Goal: Task Accomplishment & Management: Manage account settings

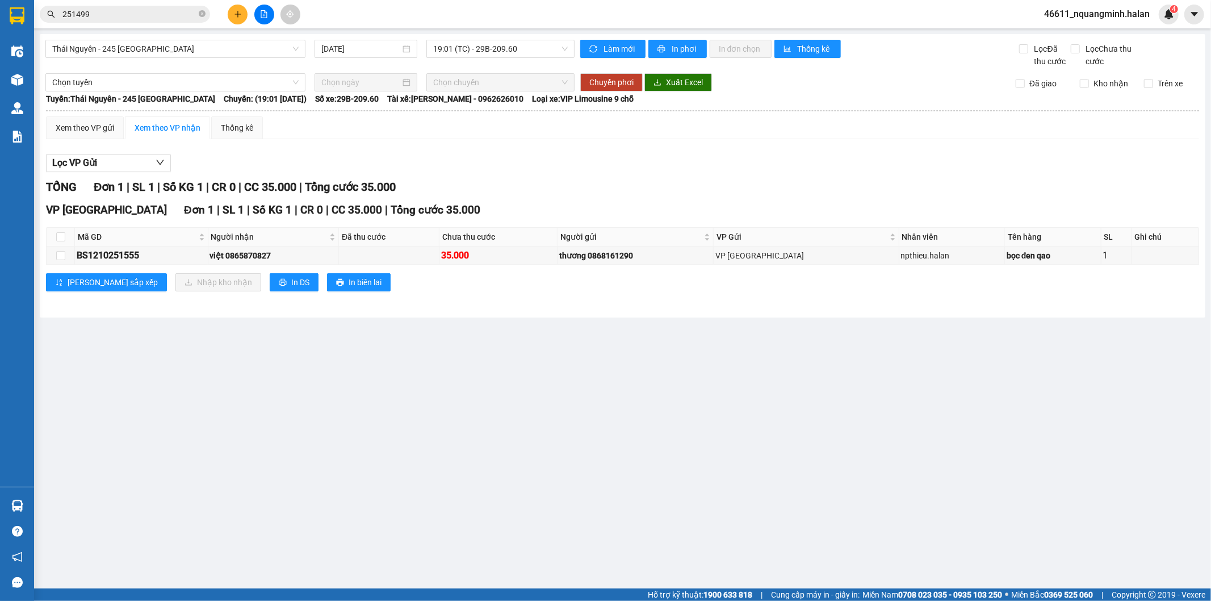
click at [233, 18] on button at bounding box center [238, 15] width 20 height 20
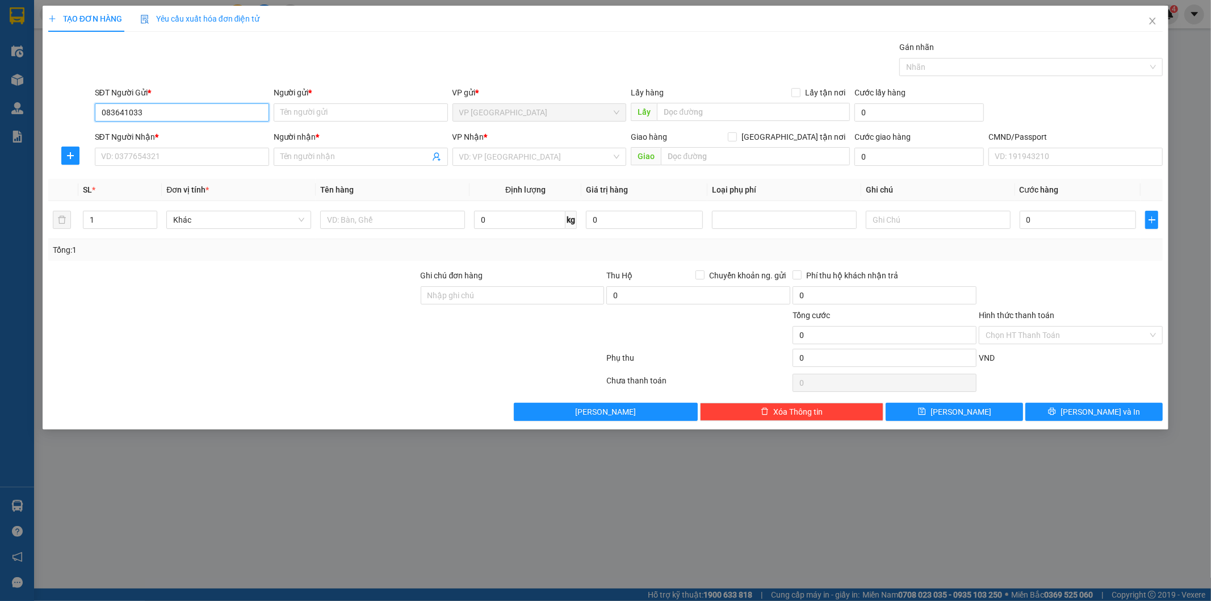
type input "0836410333"
click at [174, 131] on div "0836410333 - VP TÂN TRIỀU" at bounding box center [182, 135] width 161 height 12
type input "VP TÂN TRIỀU"
type input "0836410333"
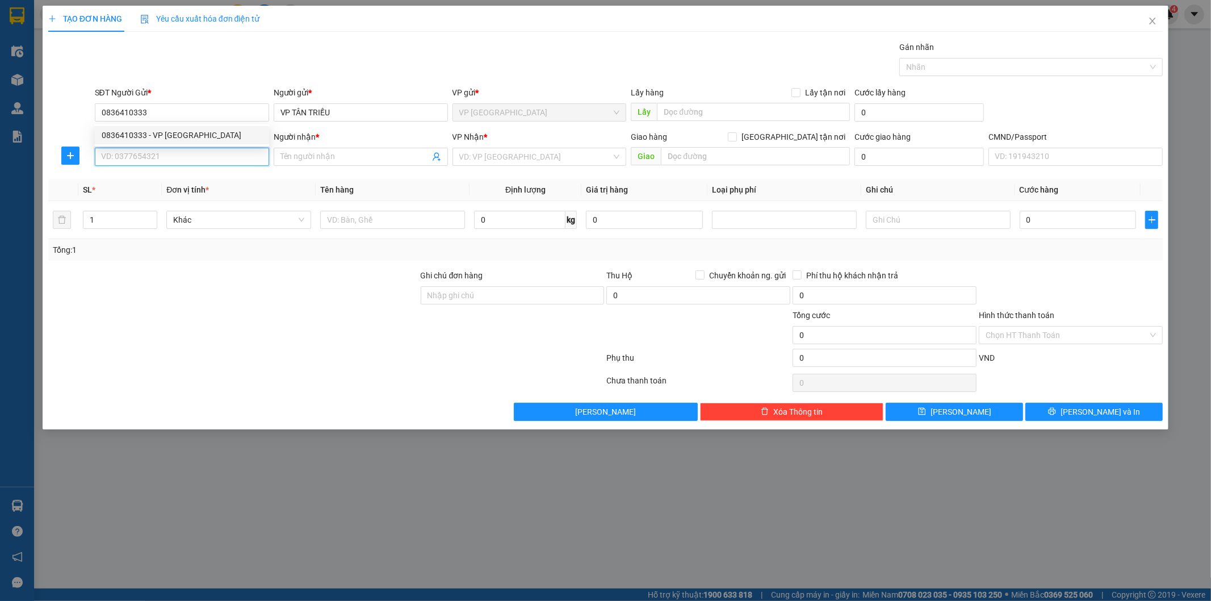
click at [181, 163] on input "SĐT Người Nhận *" at bounding box center [182, 157] width 174 height 18
click at [178, 194] on div "0836410333 - VP TÂN TRIỀU" at bounding box center [182, 197] width 161 height 12
type input "0836410333"
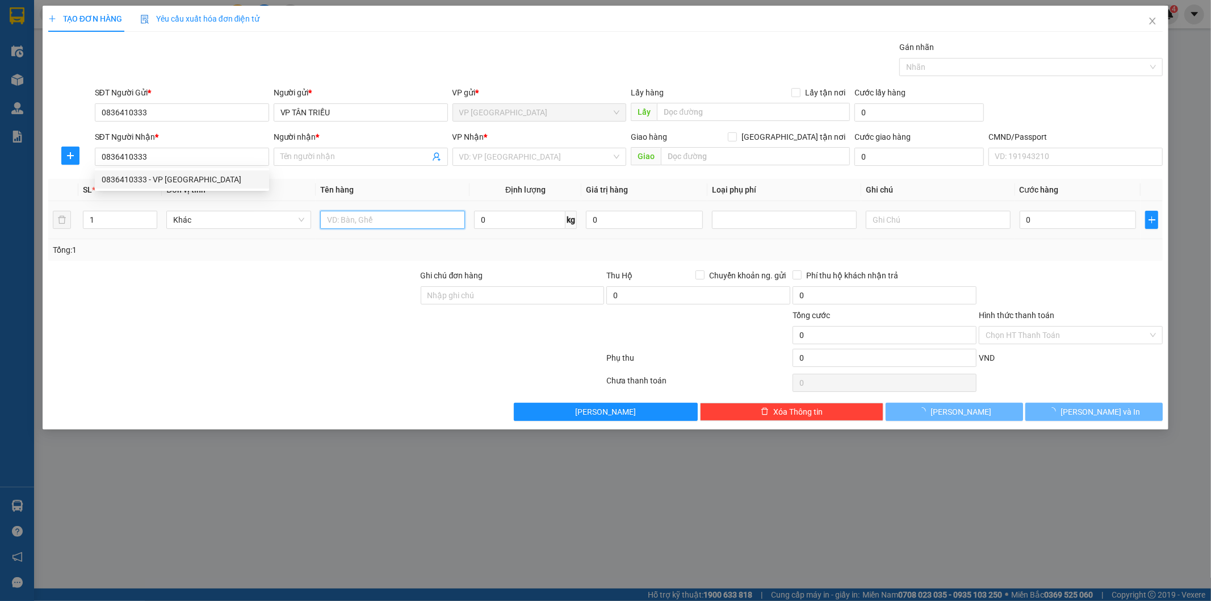
click at [370, 228] on input "text" at bounding box center [392, 220] width 145 height 18
type input "VP TÂN TRIỀU"
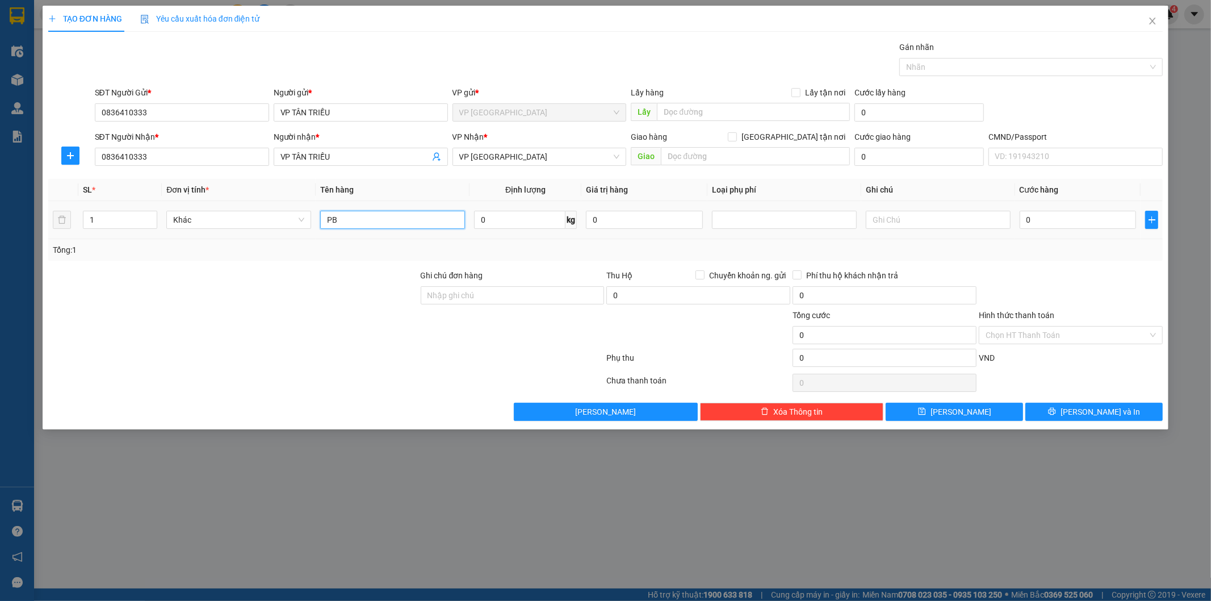
type input "P"
type input "pb báo cáo 12/10"
click at [508, 161] on span "VP [GEOGRAPHIC_DATA]" at bounding box center [539, 156] width 161 height 17
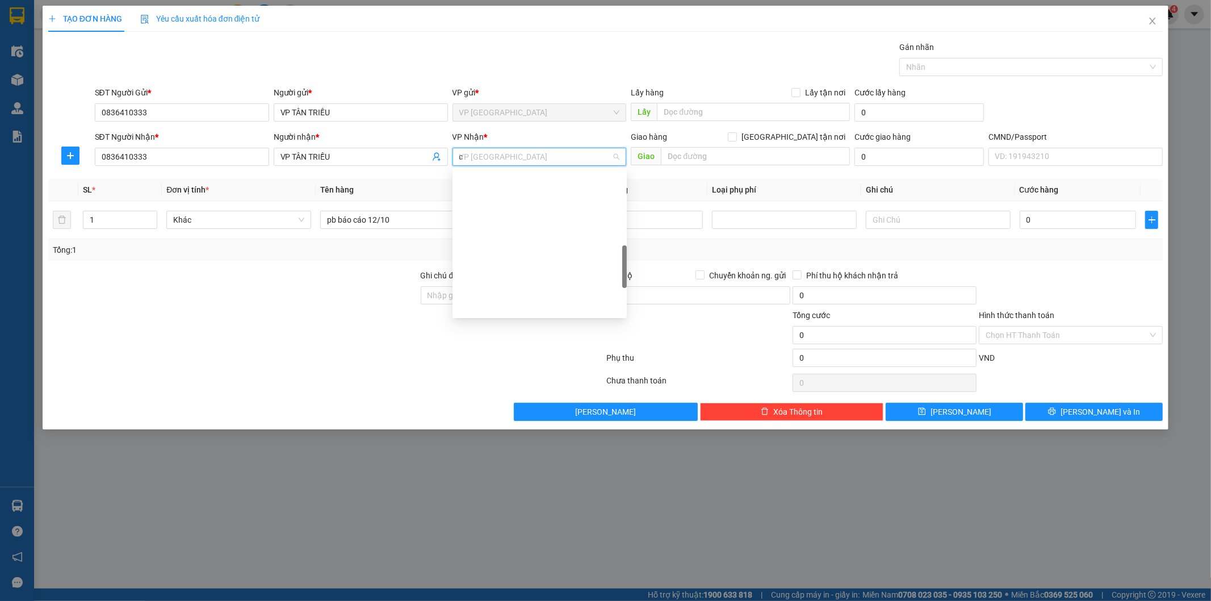
scroll to position [95, 0]
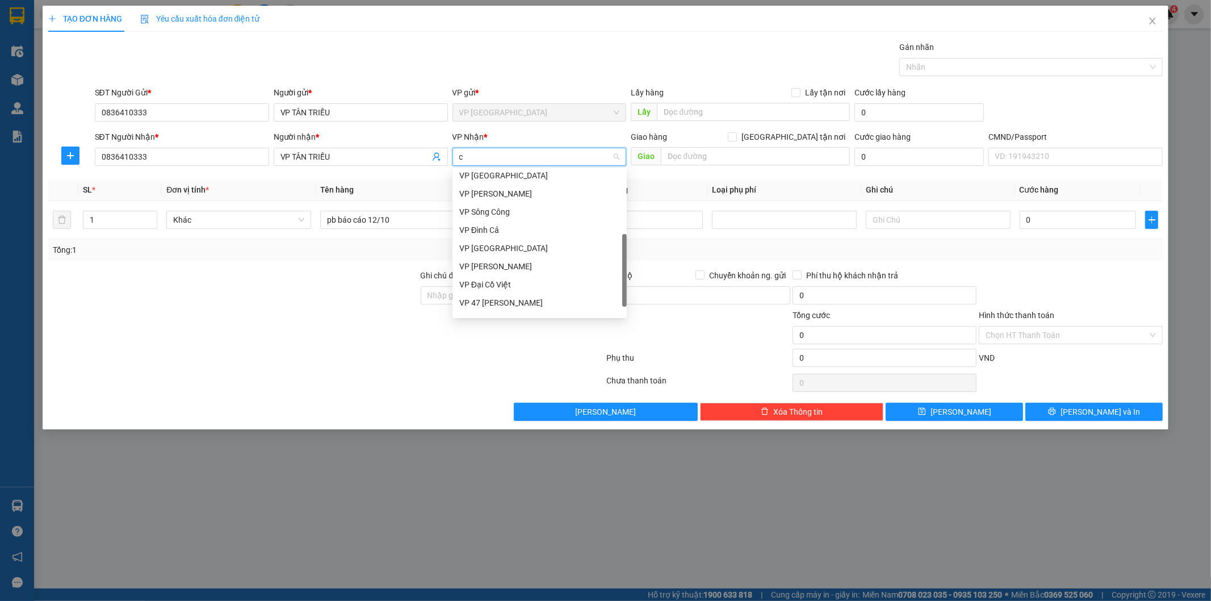
type input "ct"
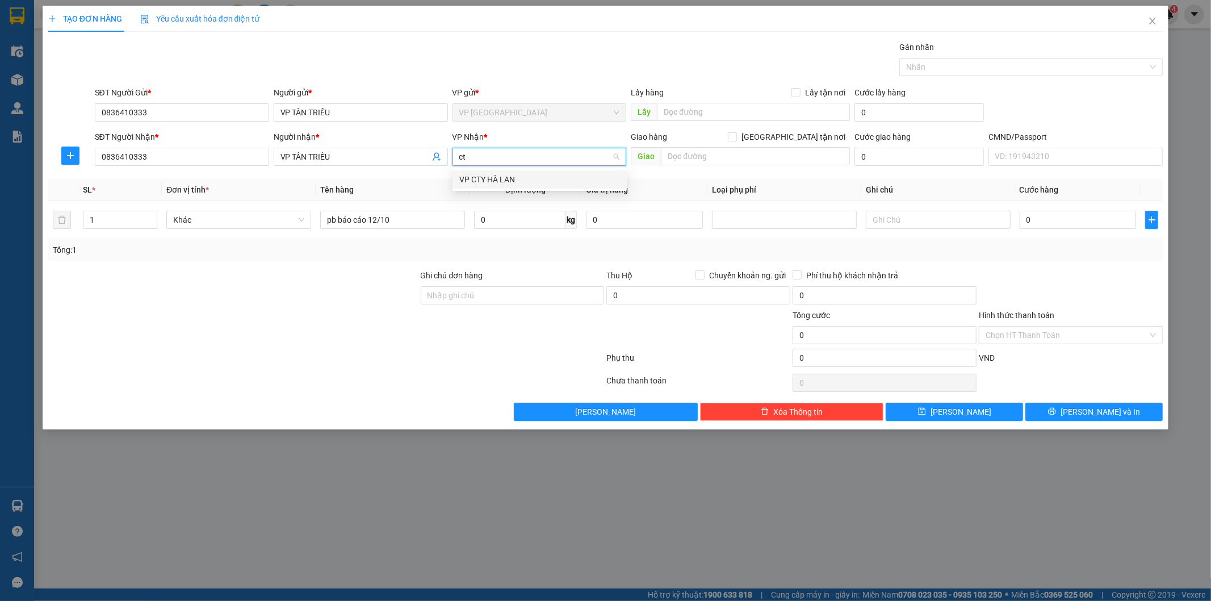
scroll to position [0, 0]
drag, startPoint x: 525, startPoint y: 175, endPoint x: 485, endPoint y: 174, distance: 39.2
click at [525, 175] on div "VP CTY HÀ LAN" at bounding box center [539, 179] width 161 height 12
drag, startPoint x: 177, startPoint y: 148, endPoint x: 82, endPoint y: 144, distance: 95.5
click at [87, 145] on div "SĐT Người Nhận * 0836410333 Người nhận * VP TÂN TRIỀU VP Nhận * VP CTY HÀ LAN G…" at bounding box center [605, 151] width 1117 height 40
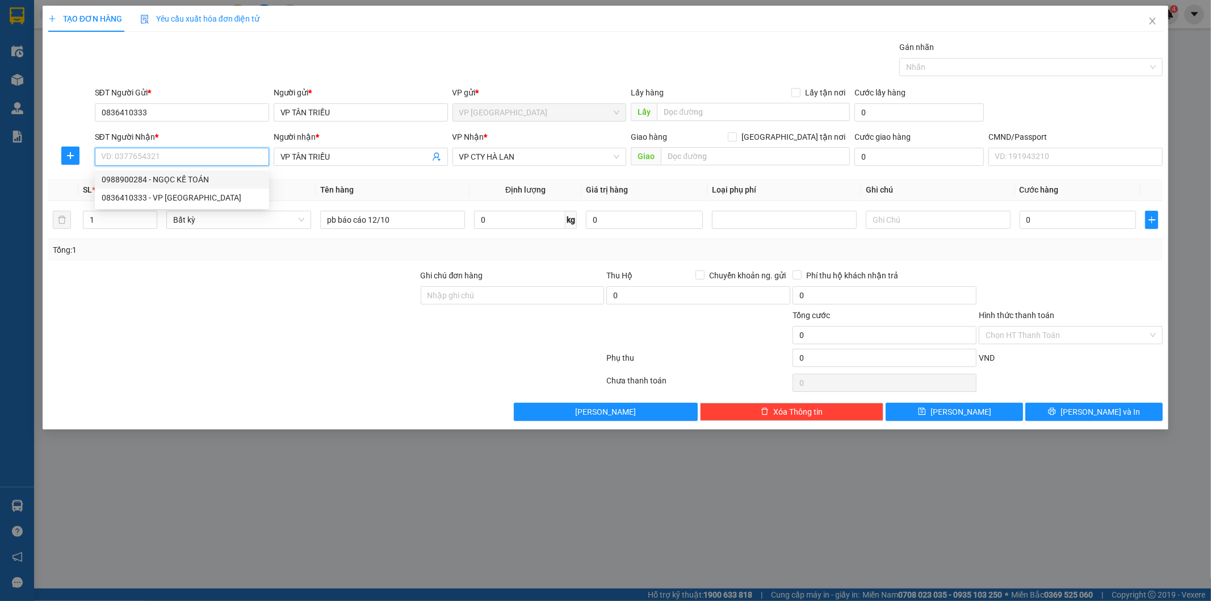
click at [175, 178] on div "0988900284 - NGỌC KẾ TOÁN" at bounding box center [182, 179] width 161 height 12
type input "0988900284"
type input "NGỌC KẾ TOÁN"
type input "0988900284"
drag, startPoint x: 1043, startPoint y: 328, endPoint x: 1048, endPoint y: 341, distance: 13.8
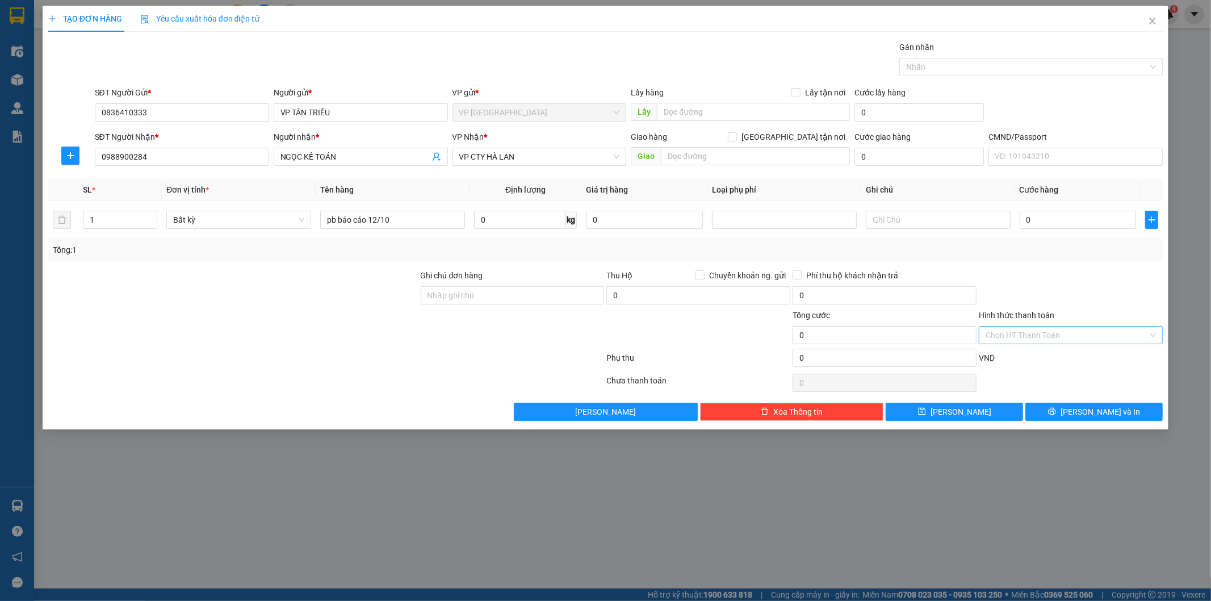
click at [1044, 328] on input "Hình thức thanh toán" at bounding box center [1066, 334] width 162 height 17
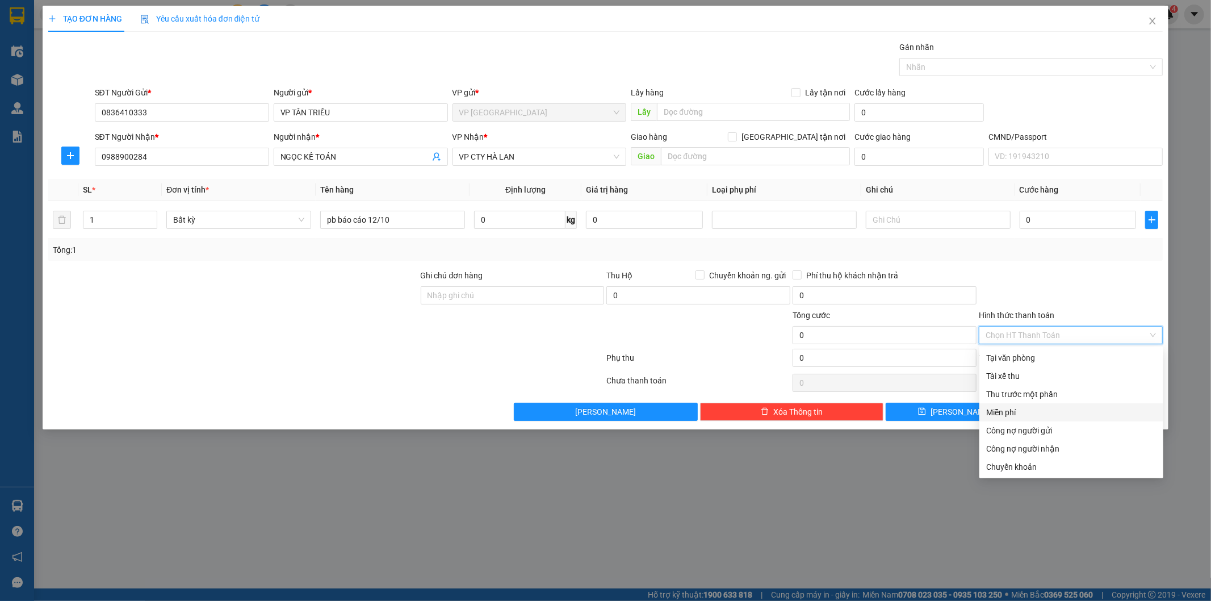
click at [1006, 406] on div "Miễn phí" at bounding box center [1071, 412] width 170 height 12
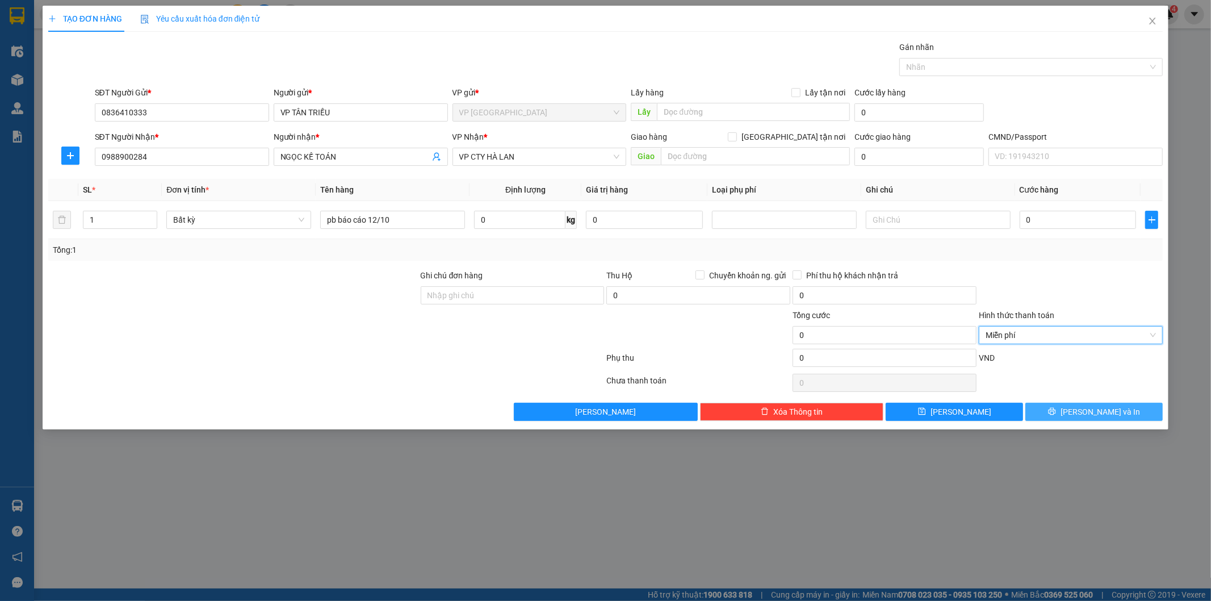
click at [1066, 405] on button "Lưu và In" at bounding box center [1093, 411] width 137 height 18
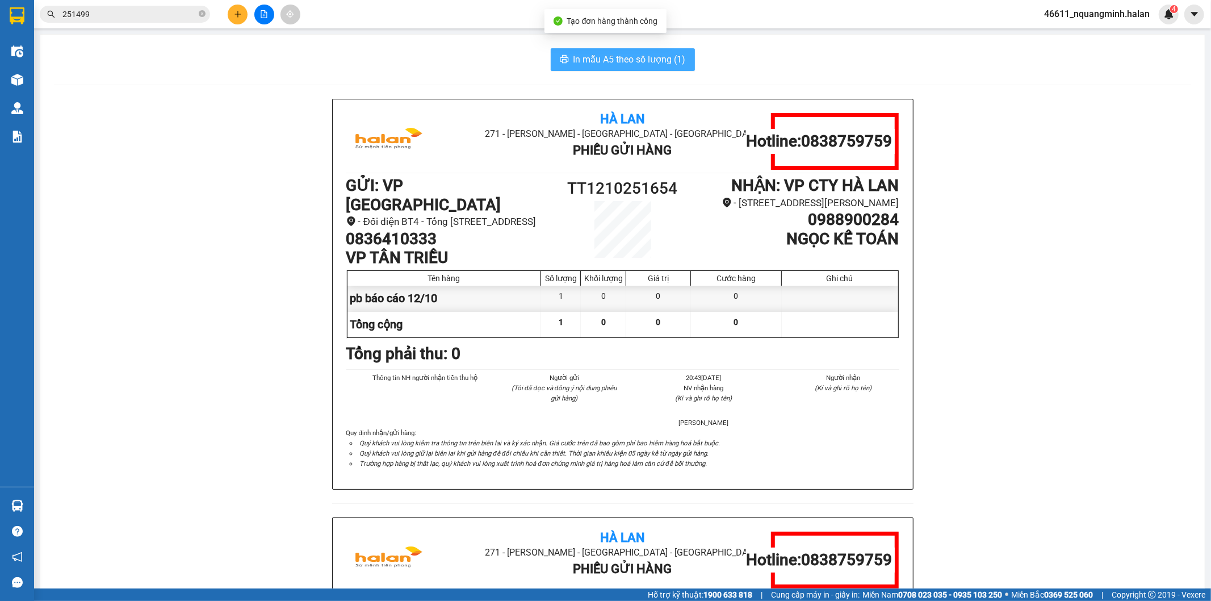
click at [574, 60] on span "In mẫu A5 theo số lượng (1)" at bounding box center [629, 59] width 112 height 14
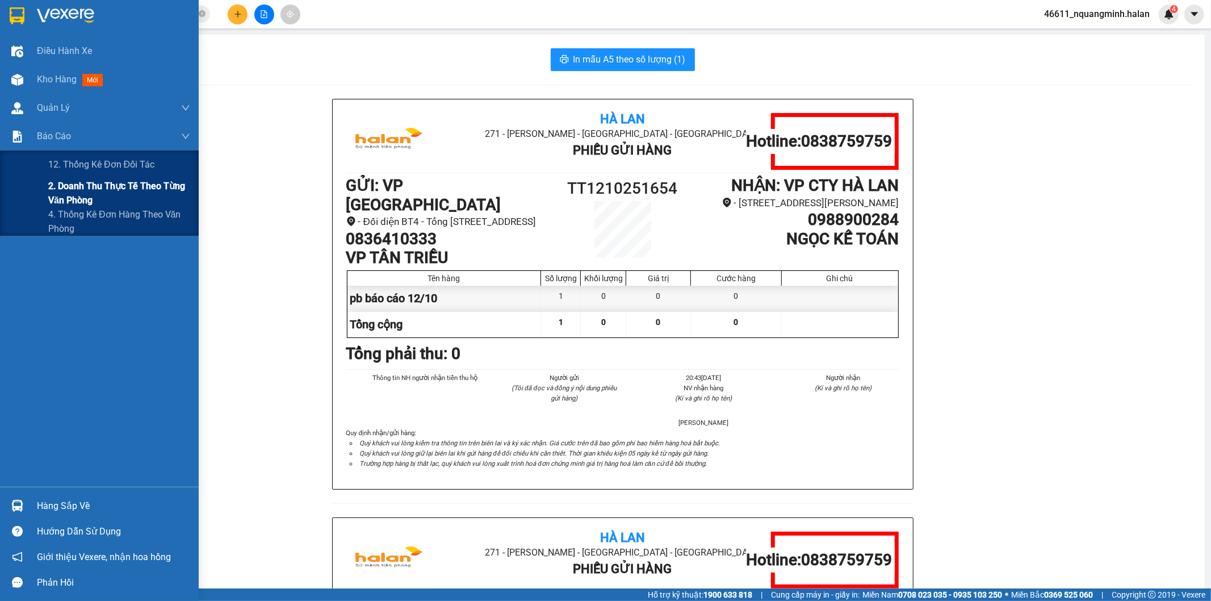
click at [70, 184] on span "2. Doanh thu thực tế theo từng văn phòng" at bounding box center [119, 193] width 142 height 28
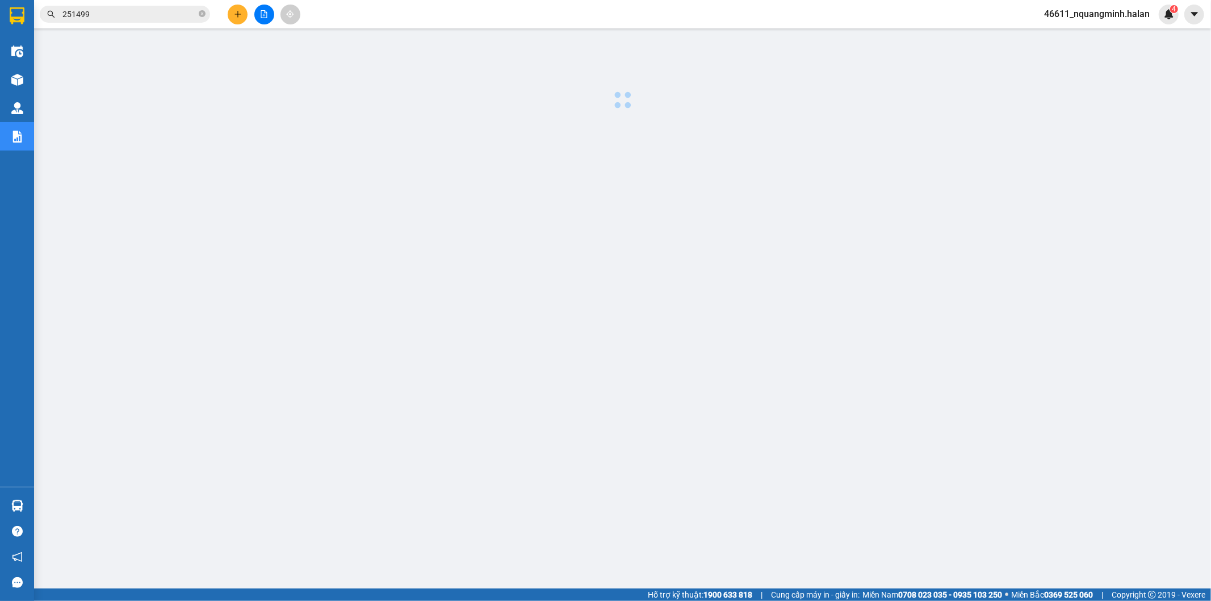
click at [489, 297] on div at bounding box center [622, 289] width 1165 height 511
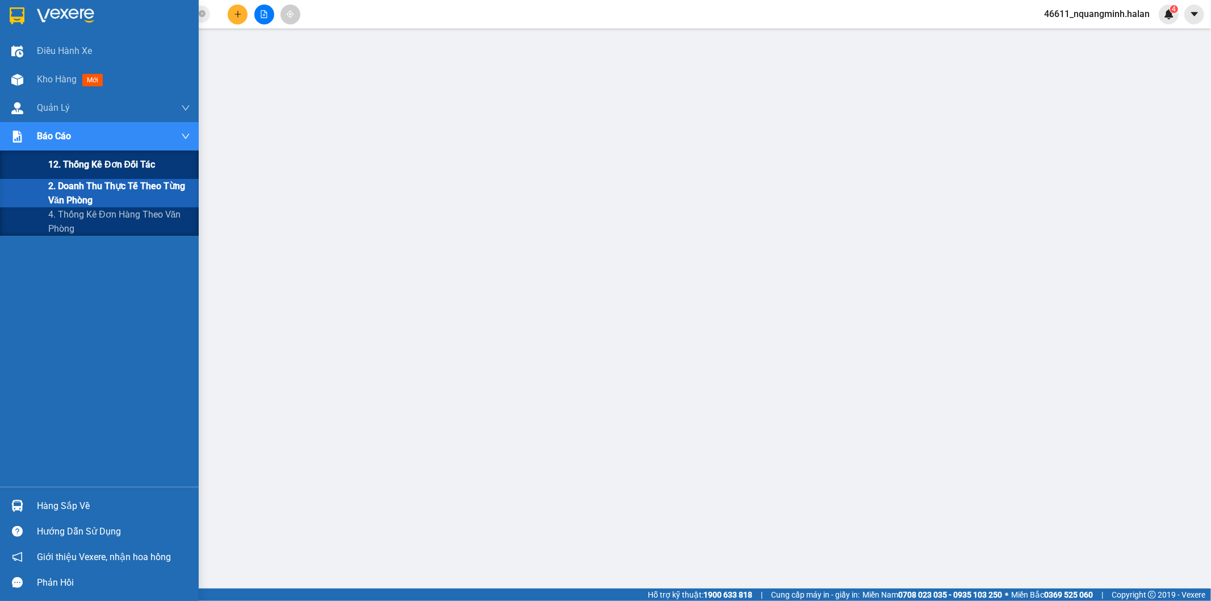
click at [64, 165] on span "12. Thống kê đơn đối tác" at bounding box center [101, 164] width 107 height 14
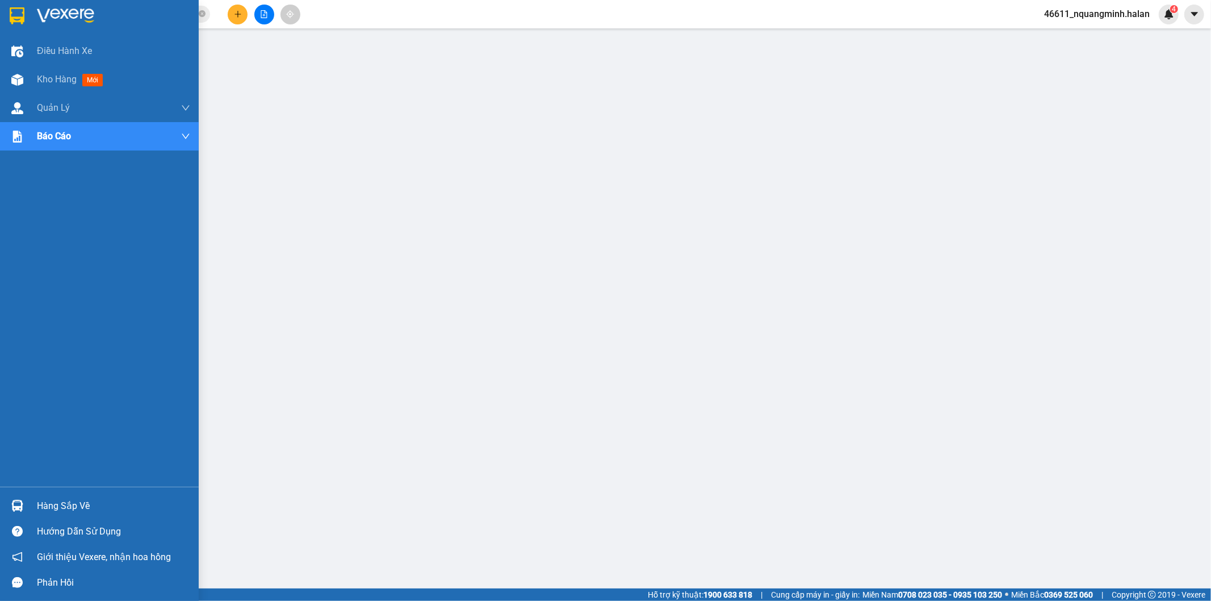
click at [6, 511] on div "Hàng sắp về" at bounding box center [99, 506] width 199 height 26
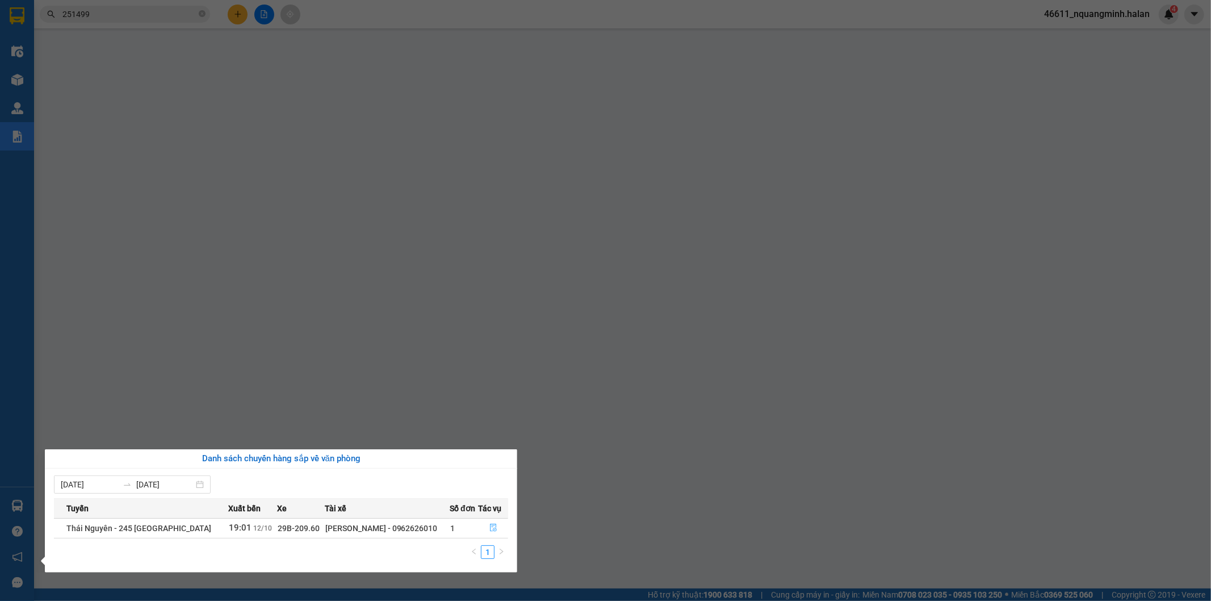
click at [493, 529] on icon "file-done" at bounding box center [493, 527] width 8 height 8
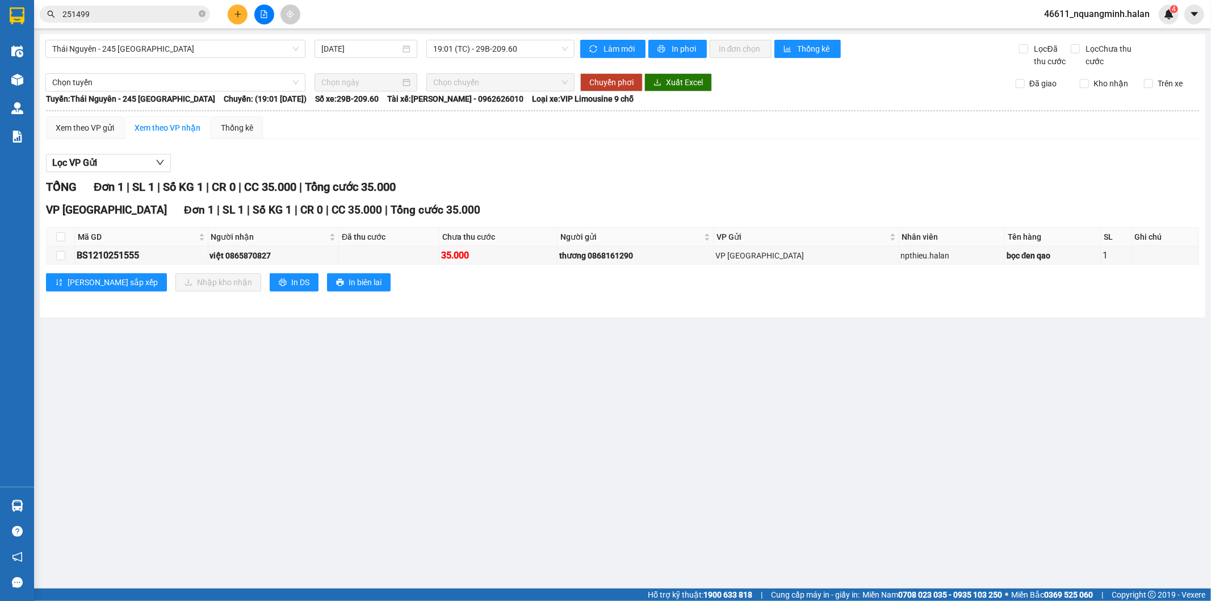
click at [619, 466] on main "Thái Nguyên - 245 Quang Trung 12/10/2025 19:01 (TC) - 29B-209.60 Làm mới In phơ…" at bounding box center [605, 294] width 1211 height 588
click at [199, 385] on main "Thái Nguyên - 245 Quang Trung 12/10/2025 19:01 (TC) - 29B-209.60 Làm mới In phơ…" at bounding box center [605, 294] width 1211 height 588
drag, startPoint x: 199, startPoint y: 416, endPoint x: 309, endPoint y: 595, distance: 210.0
click at [199, 417] on main "Thái Nguyên - 245 Quang Trung 12/10/2025 19:01 (TC) - 29B-209.60 Làm mới In phơ…" at bounding box center [605, 294] width 1211 height 588
click at [116, 400] on main "Thái Nguyên - 245 Quang Trung 12/10/2025 19:01 (TC) - 29B-209.60 Làm mới In phơ…" at bounding box center [605, 294] width 1211 height 588
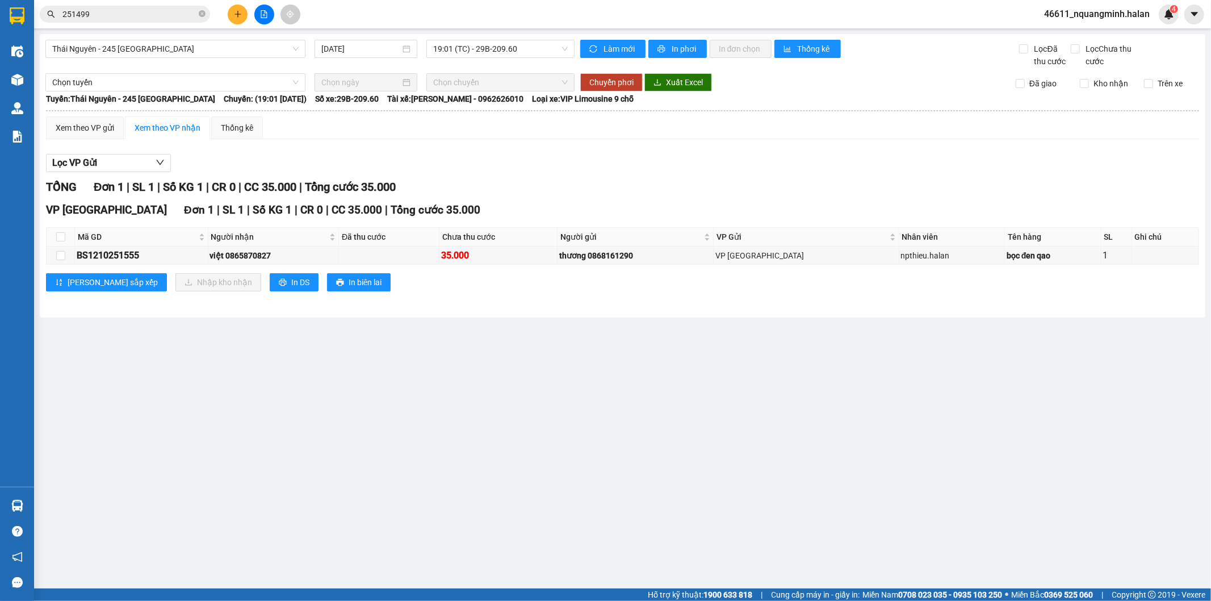
drag, startPoint x: 309, startPoint y: 436, endPoint x: 114, endPoint y: 487, distance: 201.8
click at [300, 439] on main "Thái Nguyên - 245 Quang Trung 12/10/2025 19:01 (TC) - 29B-209.60 Làm mới In phơ…" at bounding box center [605, 294] width 1211 height 588
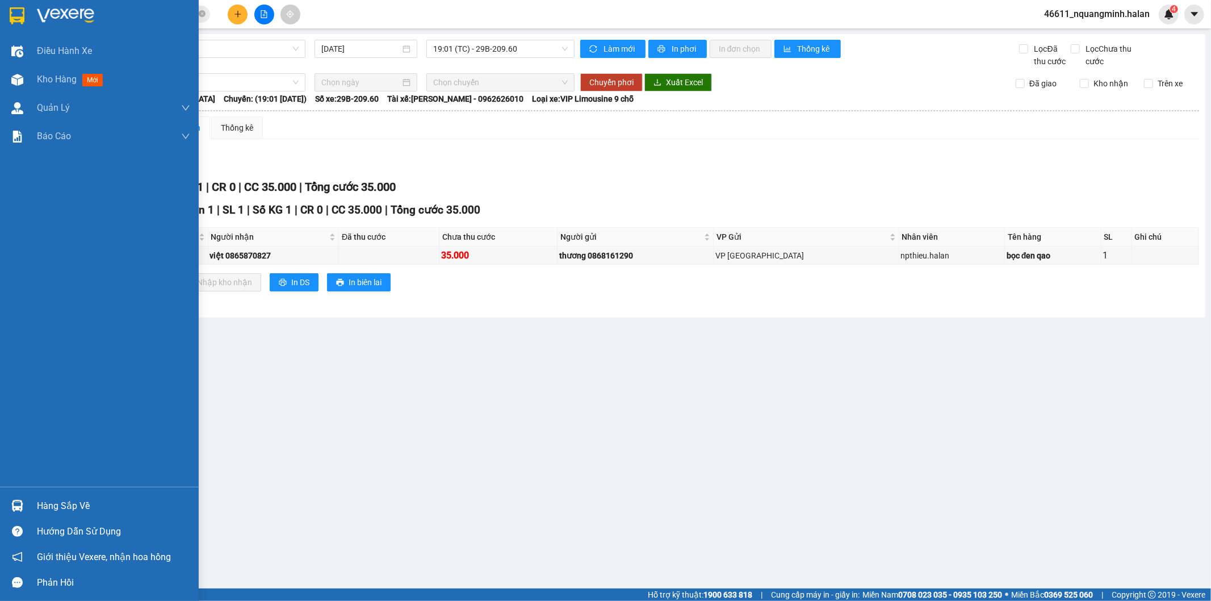
click at [18, 506] on img at bounding box center [17, 506] width 12 height 12
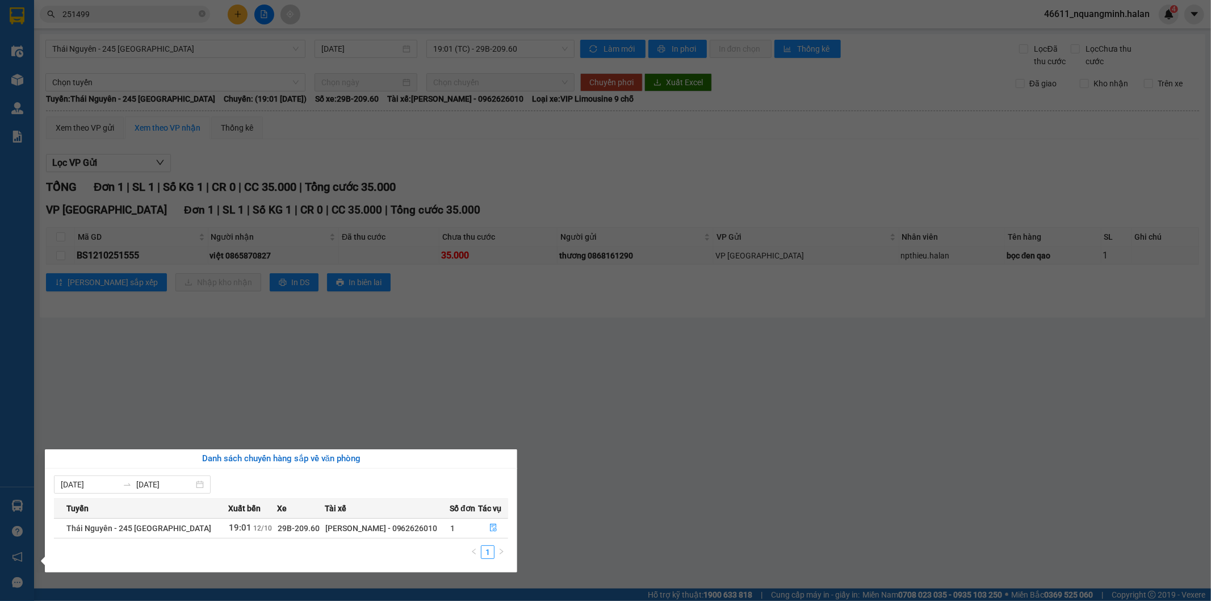
click at [522, 367] on section "Kết quả tìm kiếm ( 238 ) Bộ lọc Mã ĐH Trạng thái Món hàng Thu hộ Tổng cước Chưa…" at bounding box center [605, 300] width 1211 height 601
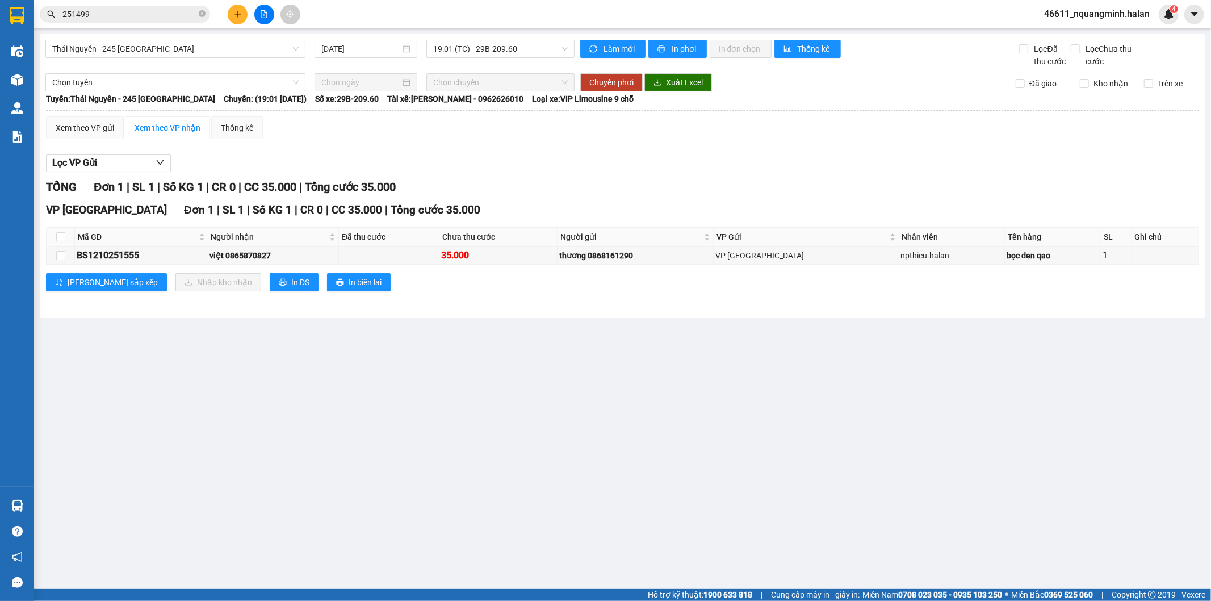
click at [683, 153] on div "Lọc VP Gửi TỔNG Đơn 1 | SL 1 | Số KG 1 | CR 0 | CC 35.000 | Tổng cước 35.000 V…" at bounding box center [622, 226] width 1153 height 157
drag, startPoint x: 128, startPoint y: 405, endPoint x: 12, endPoint y: 500, distance: 149.3
click at [127, 409] on main "Thái Nguyên - 245 Quang Trung 12/10/2025 19:01 (TC) - 29B-209.60 Làm mới In phơ…" at bounding box center [605, 294] width 1211 height 588
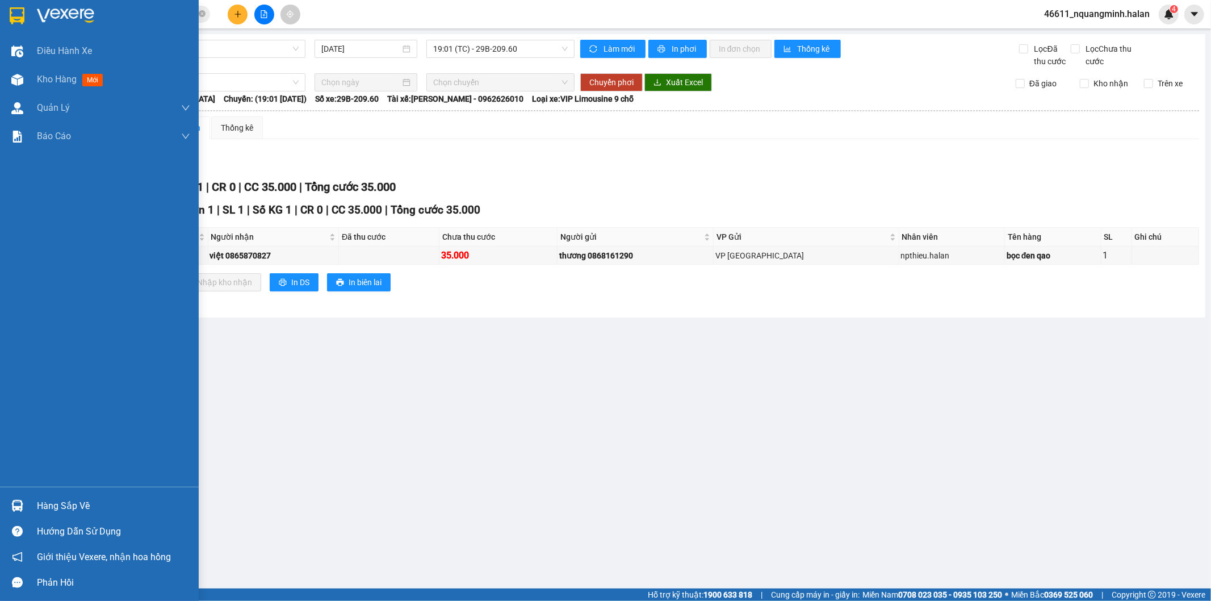
click at [8, 503] on div at bounding box center [17, 506] width 20 height 20
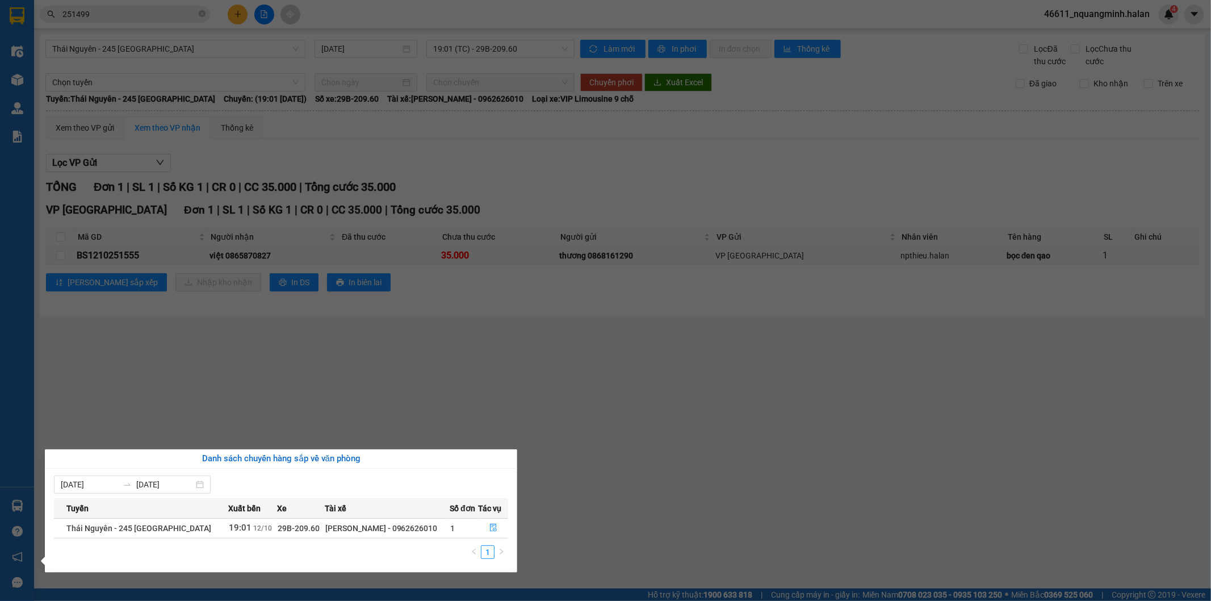
click at [682, 325] on section "Kết quả tìm kiếm ( 238 ) Bộ lọc Mã ĐH Trạng thái Món hàng Thu hộ Tổng cước Chưa…" at bounding box center [605, 300] width 1211 height 601
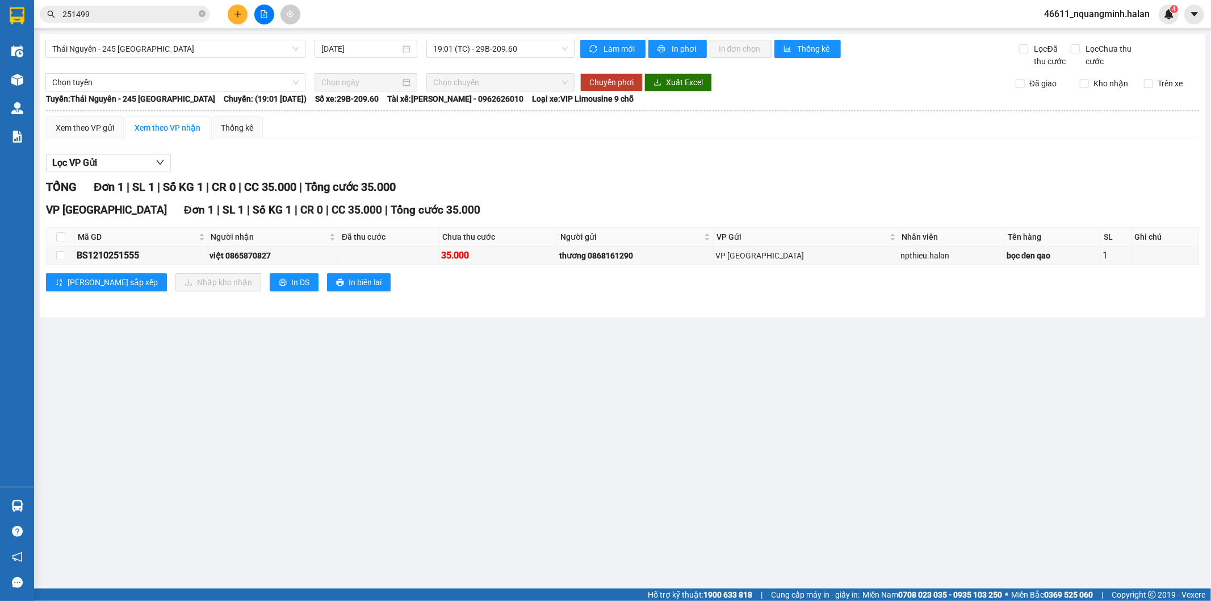
click at [713, 157] on div "Lọc VP Gửi" at bounding box center [622, 163] width 1153 height 19
drag, startPoint x: 142, startPoint y: 442, endPoint x: 86, endPoint y: 456, distance: 58.1
click at [136, 443] on main "Thái Nguyên - 245 Quang Trung 12/10/2025 19:01 (TC) - 29B-209.60 Làm mới In phơ…" at bounding box center [605, 294] width 1211 height 588
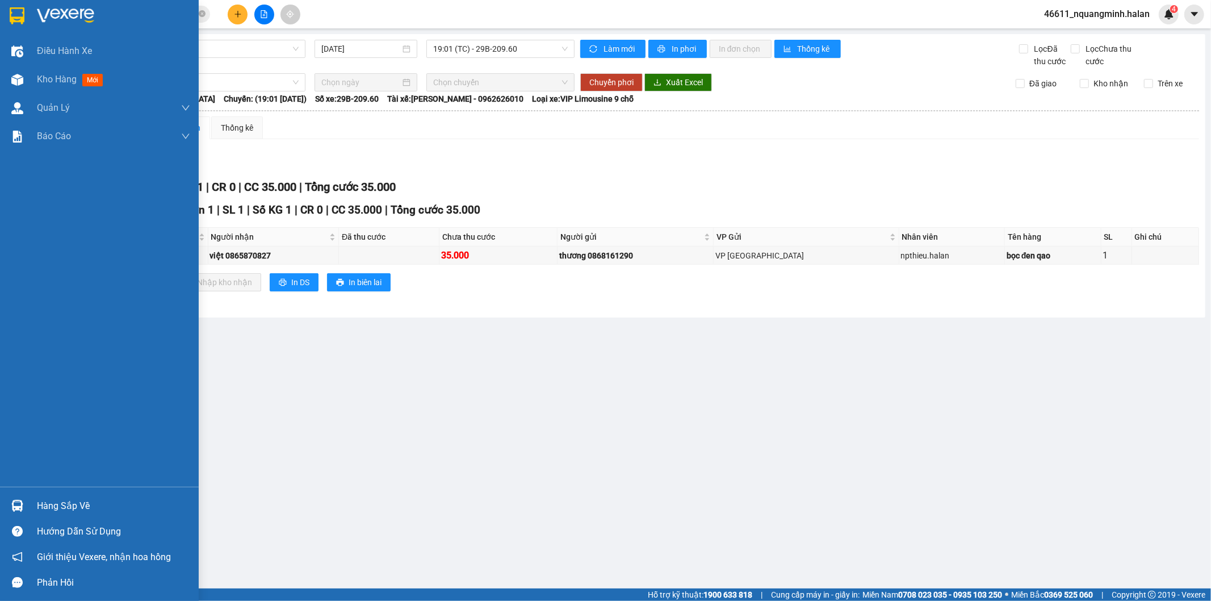
drag, startPoint x: 1, startPoint y: 507, endPoint x: 197, endPoint y: 454, distance: 202.8
click at [2, 507] on div "Hàng sắp về" at bounding box center [99, 506] width 199 height 26
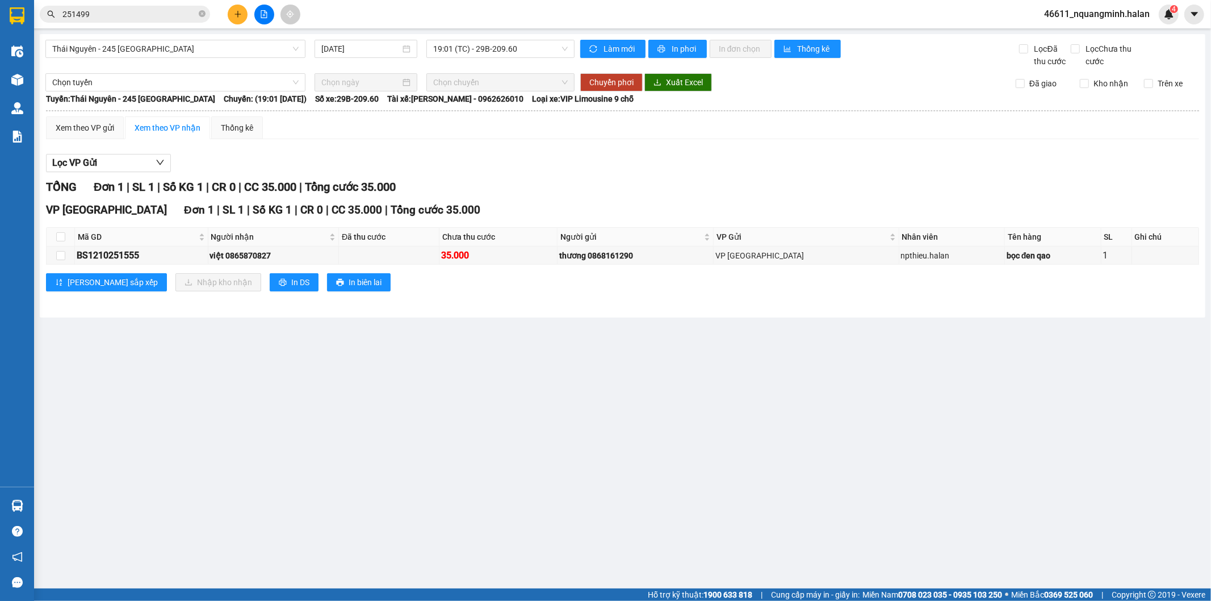
click at [487, 352] on section "Kết quả tìm kiếm ( 238 ) Bộ lọc Mã ĐH Trạng thái Món hàng Thu hộ Tổng cước Chưa…" at bounding box center [605, 300] width 1211 height 601
click at [56, 234] on input "checkbox" at bounding box center [60, 236] width 9 height 9
checkbox input "true"
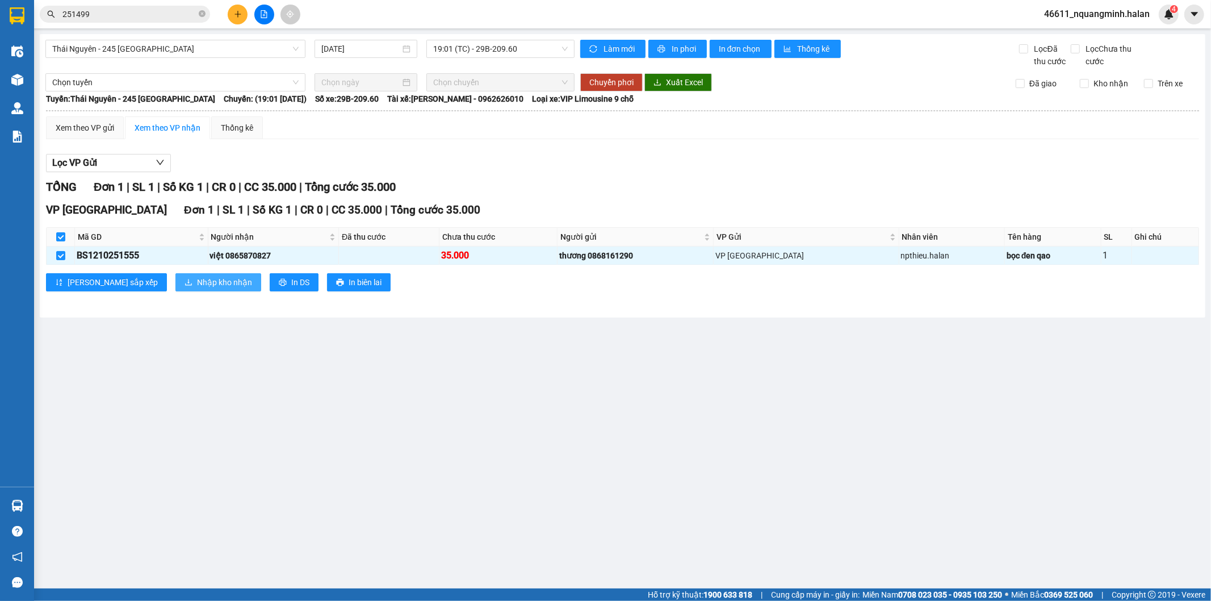
click at [197, 283] on span "Nhập kho nhận" at bounding box center [224, 282] width 55 height 12
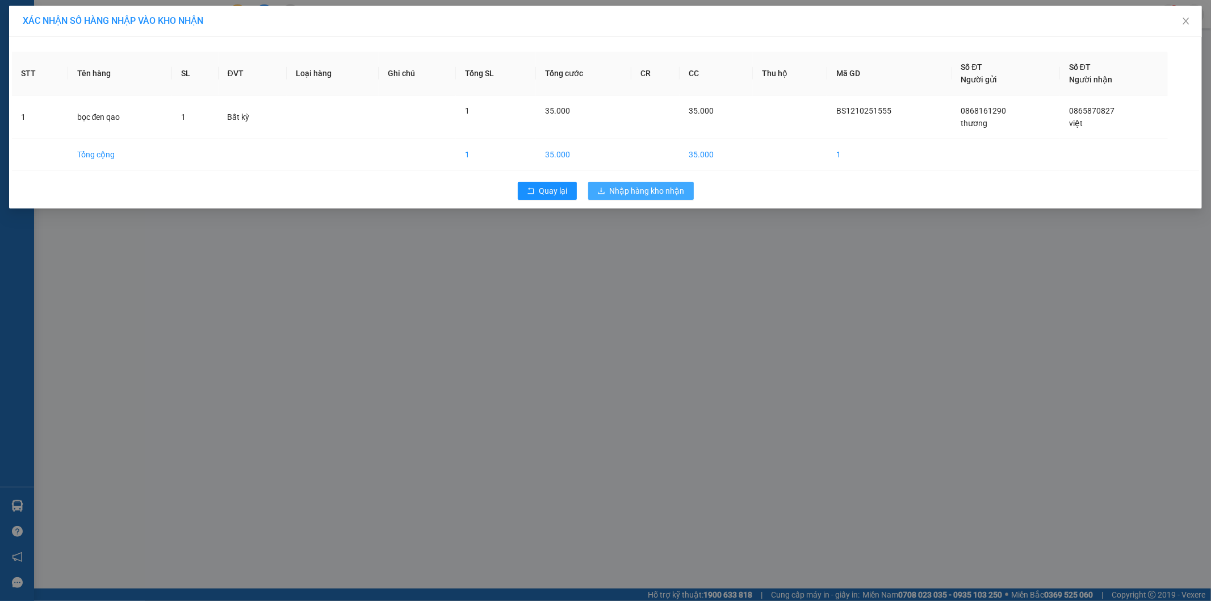
click at [620, 194] on span "Nhập hàng kho nhận" at bounding box center [647, 190] width 75 height 12
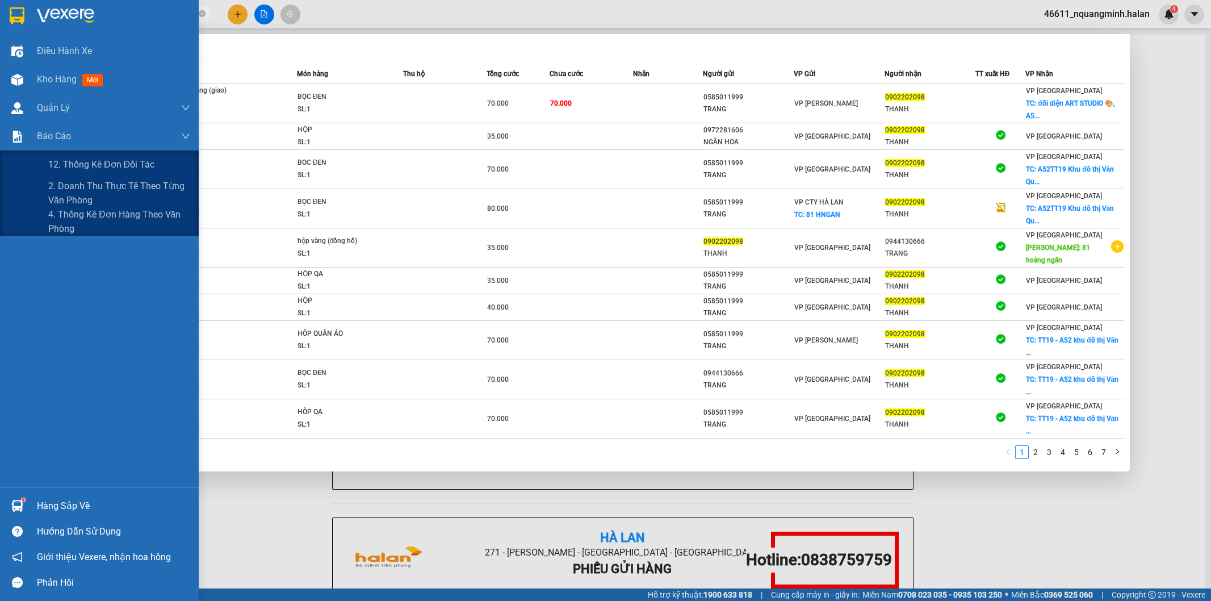
click at [53, 220] on span "4. Thống kê đơn hàng theo văn phòng" at bounding box center [119, 221] width 142 height 28
click at [439, 503] on div at bounding box center [605, 300] width 1211 height 601
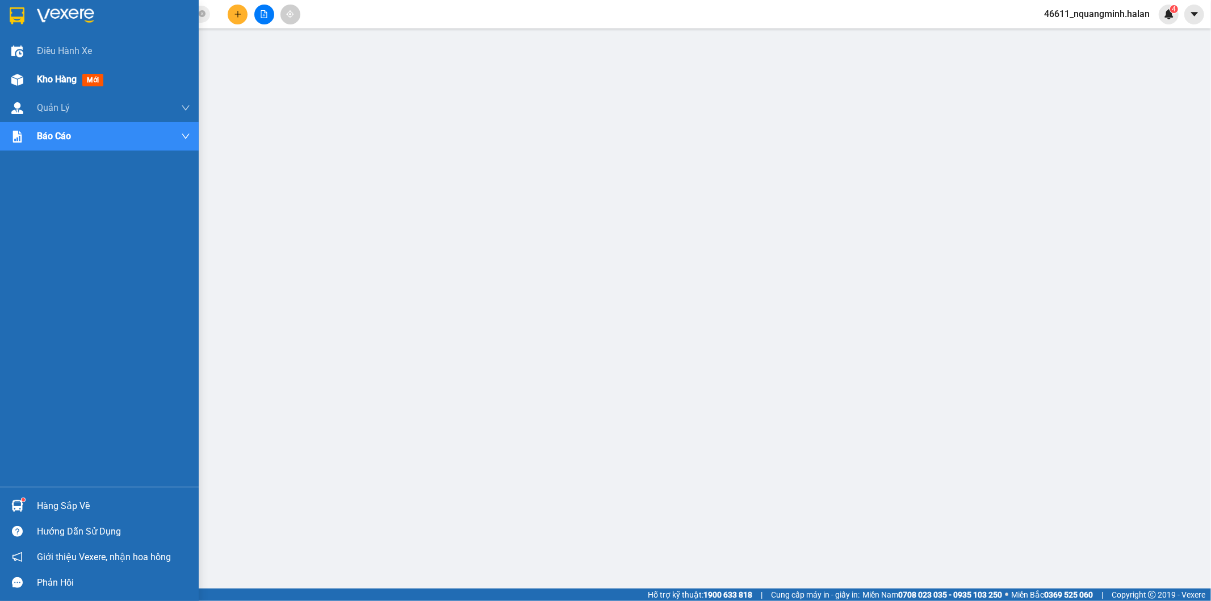
click at [30, 76] on div "Kho hàng mới" at bounding box center [99, 79] width 199 height 28
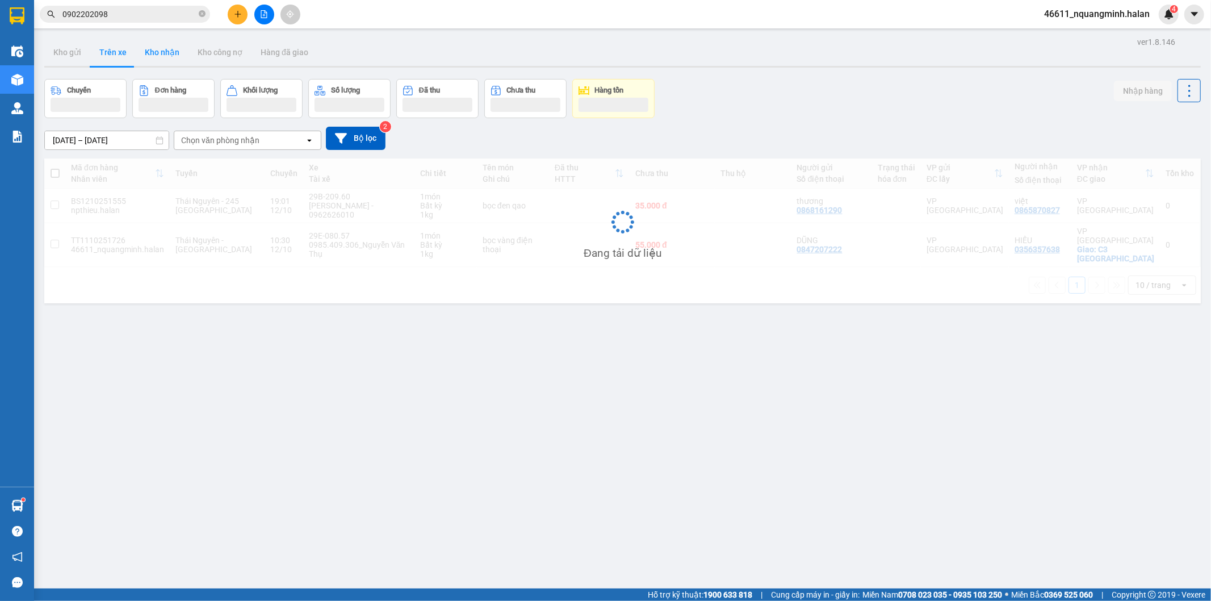
click at [163, 52] on button "Kho nhận" at bounding box center [162, 52] width 53 height 27
type input "[DATE] – [DATE]"
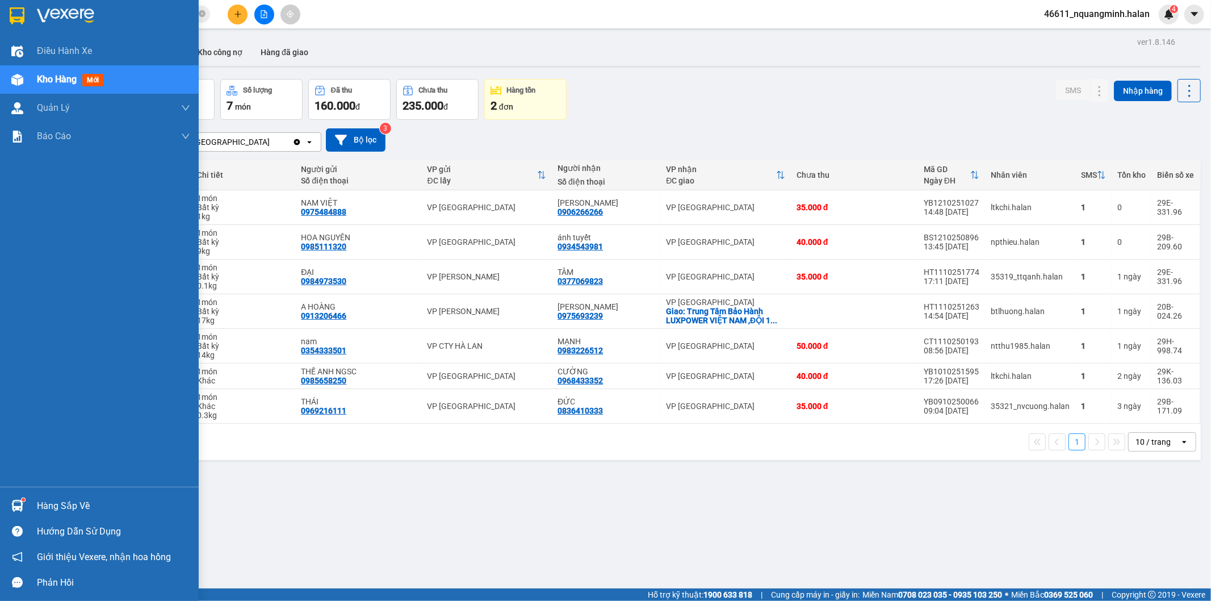
drag, startPoint x: 0, startPoint y: 507, endPoint x: 24, endPoint y: 504, distance: 24.6
click at [0, 507] on div "Hàng sắp về" at bounding box center [99, 506] width 199 height 26
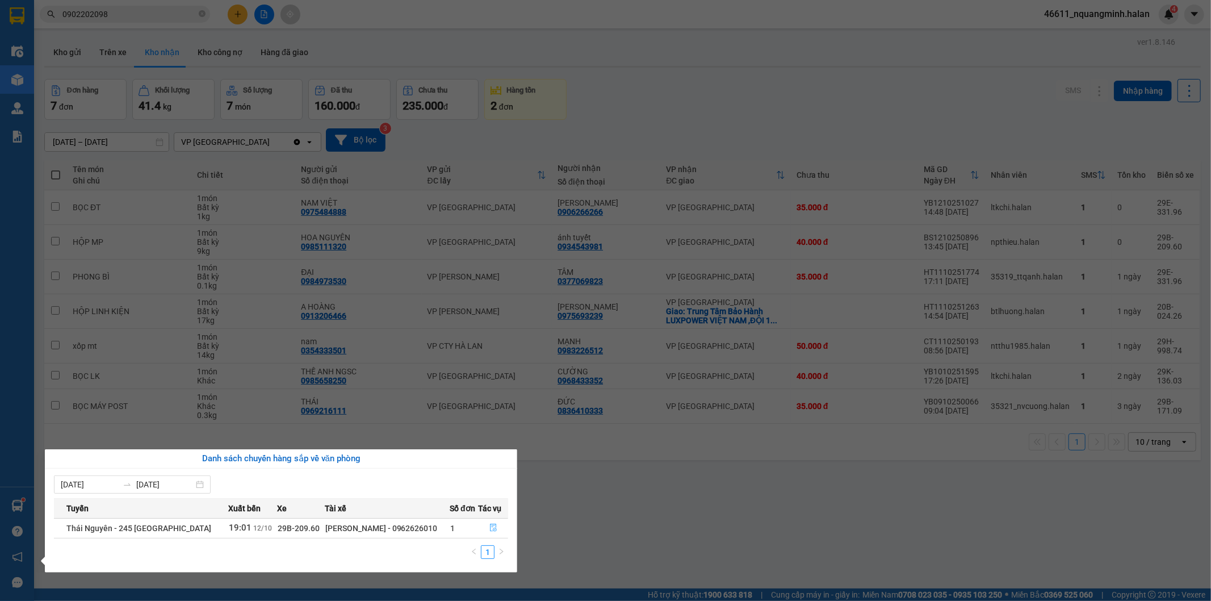
click at [489, 526] on icon "file-done" at bounding box center [493, 527] width 8 height 8
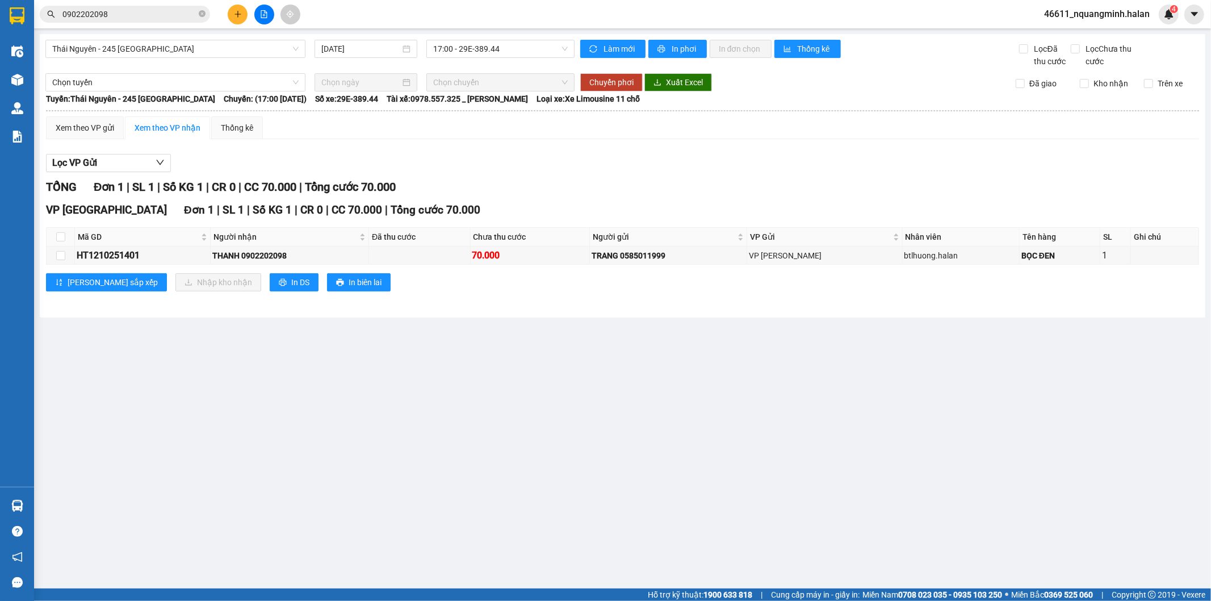
drag, startPoint x: 646, startPoint y: 521, endPoint x: 475, endPoint y: 572, distance: 179.0
click at [645, 521] on main "[GEOGRAPHIC_DATA] - 245 [GEOGRAPHIC_DATA] [DATE] 17:00 - 29E-389.44 Làm mới In …" at bounding box center [605, 294] width 1211 height 588
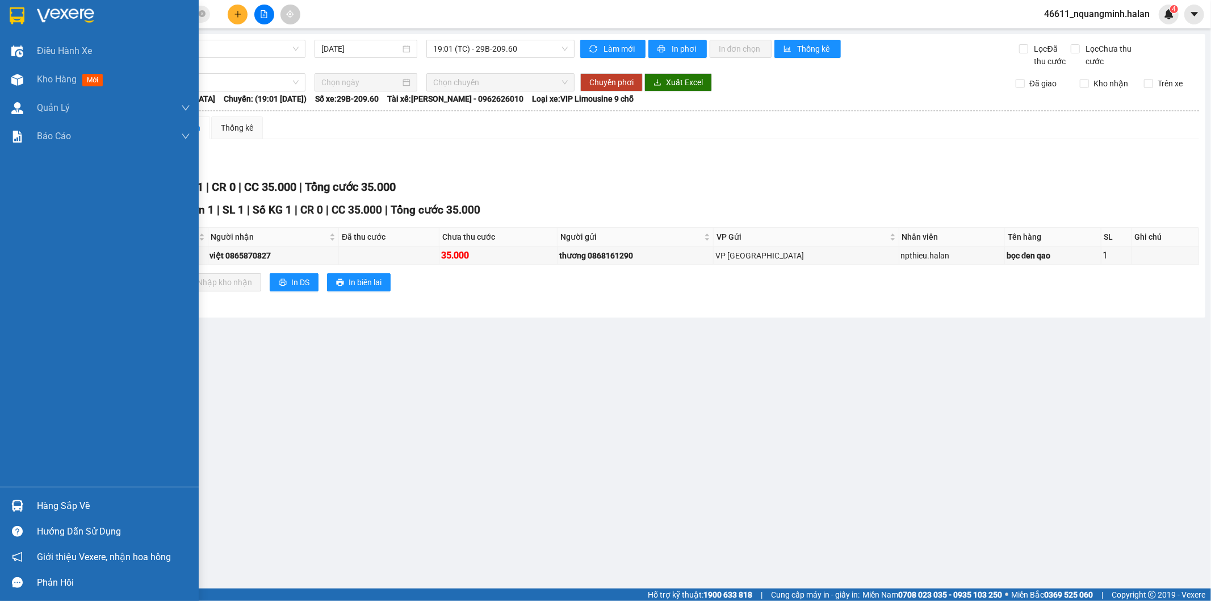
click at [37, 507] on div "Hàng sắp về" at bounding box center [113, 505] width 153 height 17
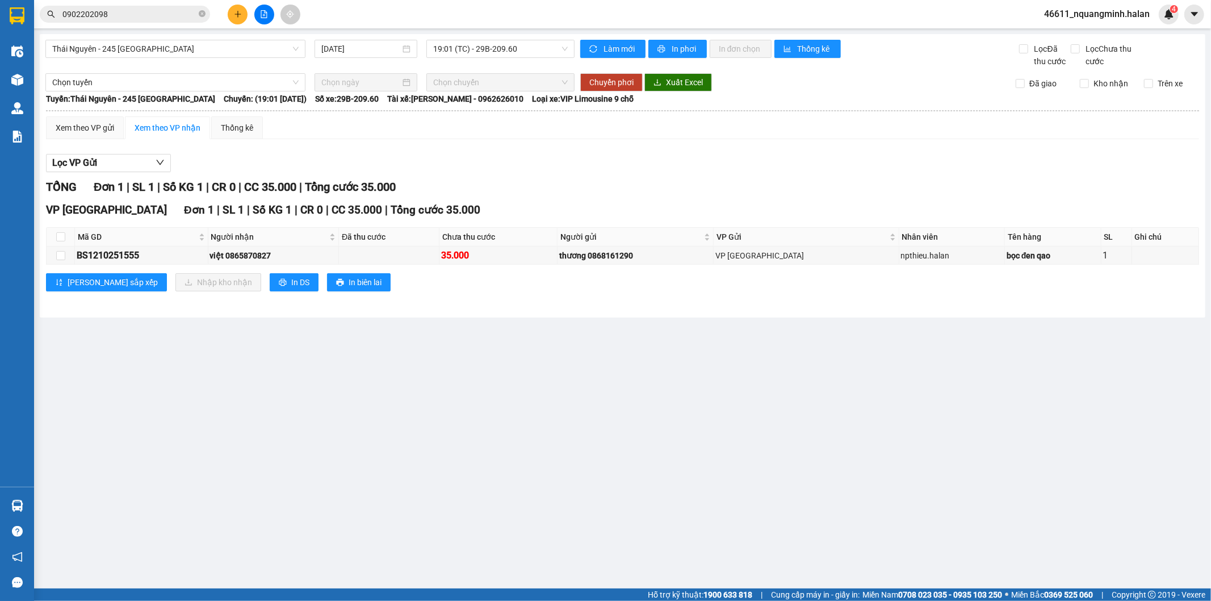
drag, startPoint x: 388, startPoint y: 396, endPoint x: 380, endPoint y: 599, distance: 203.4
click at [388, 396] on section "Kết quả tìm kiếm ( 64 ) Bộ lọc Mã ĐH Trạng thái Món hàng Thu hộ Tổng cước Chưa …" at bounding box center [605, 300] width 1211 height 601
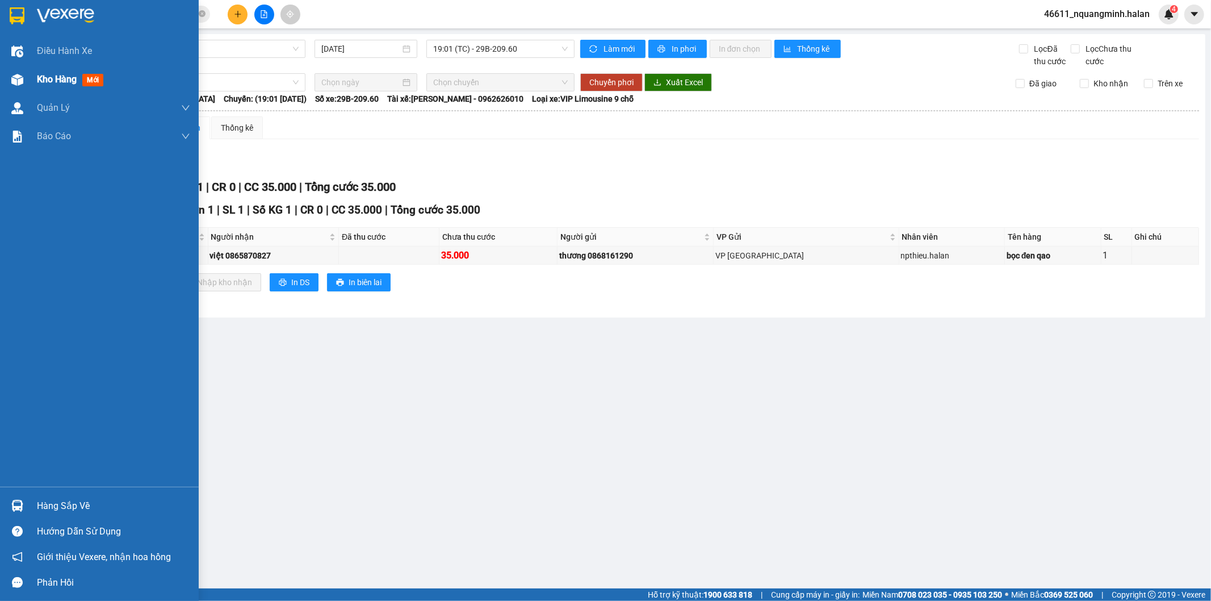
click at [27, 78] on div "Kho hàng mới" at bounding box center [99, 79] width 199 height 28
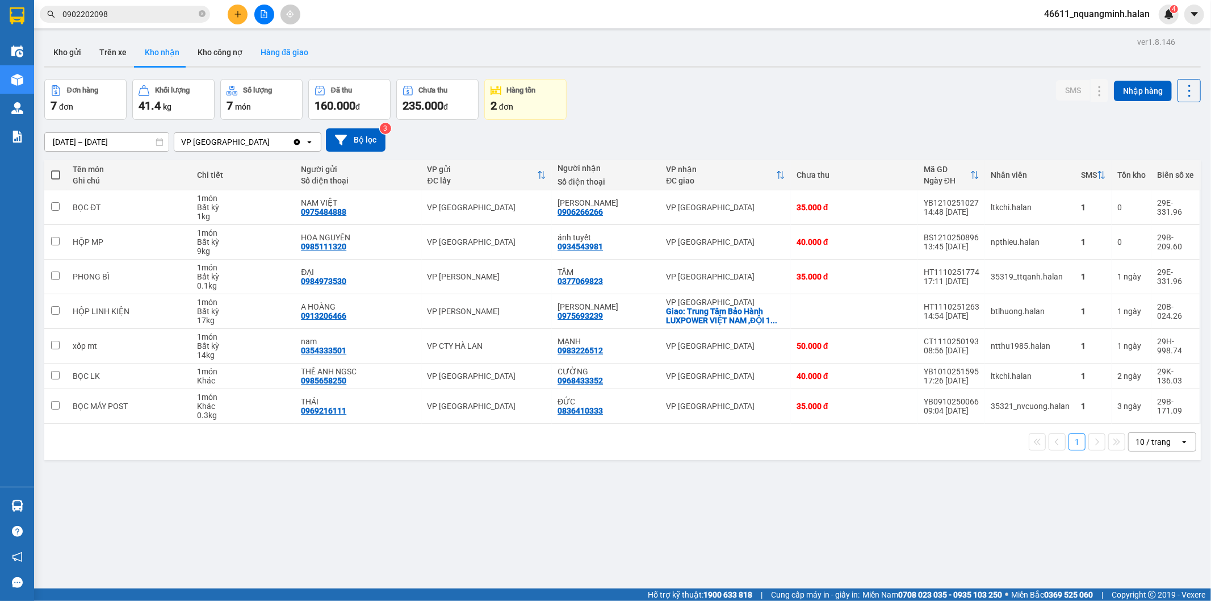
click at [272, 54] on button "Hàng đã giao" at bounding box center [284, 52] width 66 height 27
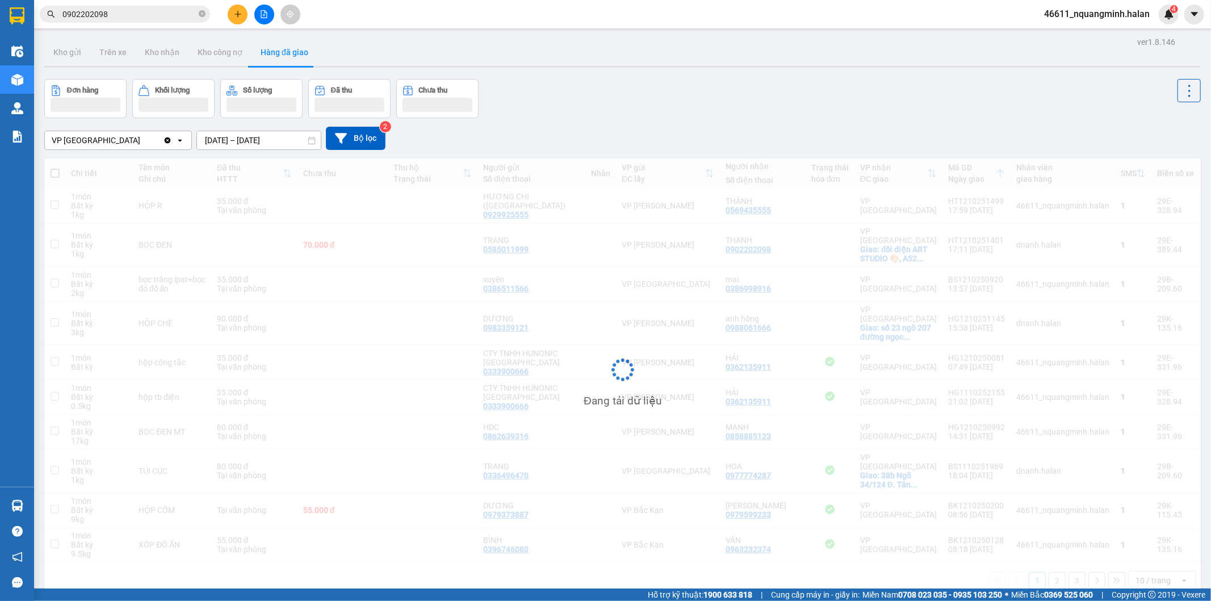
click at [286, 145] on input "[DATE] – [DATE]" at bounding box center [259, 140] width 124 height 18
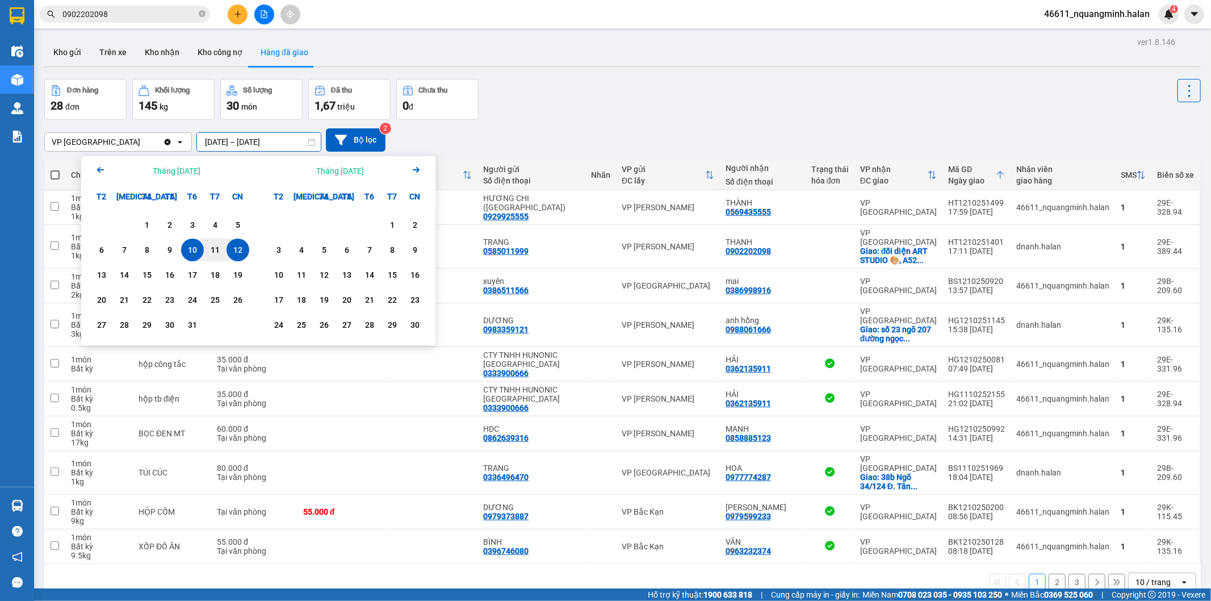
click at [246, 246] on div "12" at bounding box center [237, 249] width 23 height 23
type input "[DATE] – [DATE]"
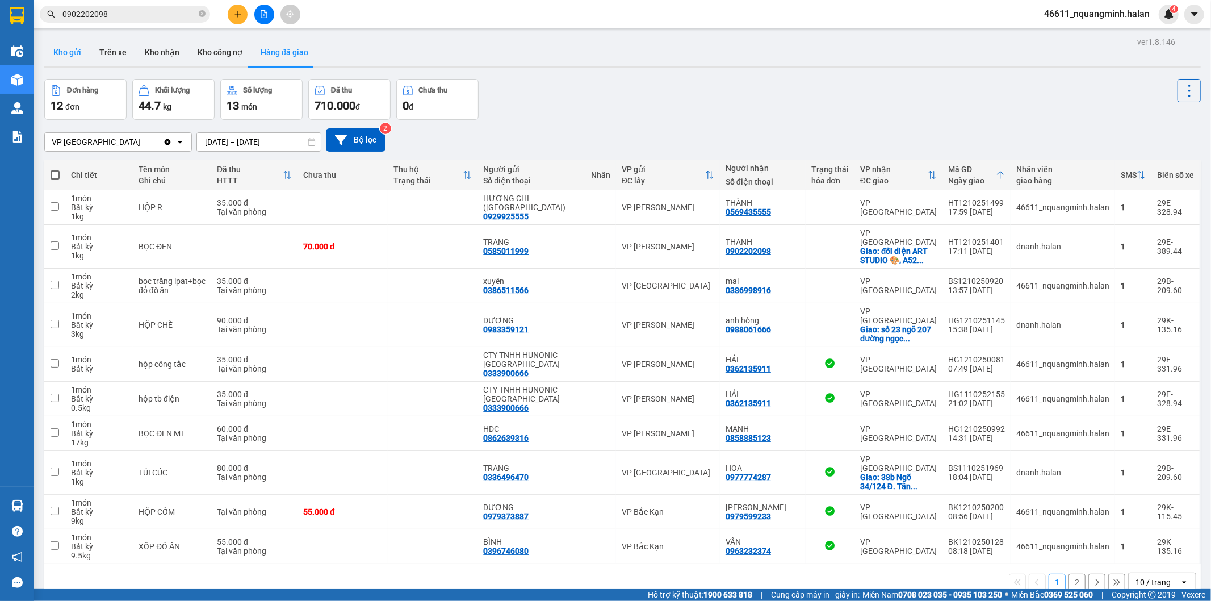
click at [76, 53] on button "Kho gửi" at bounding box center [67, 52] width 46 height 27
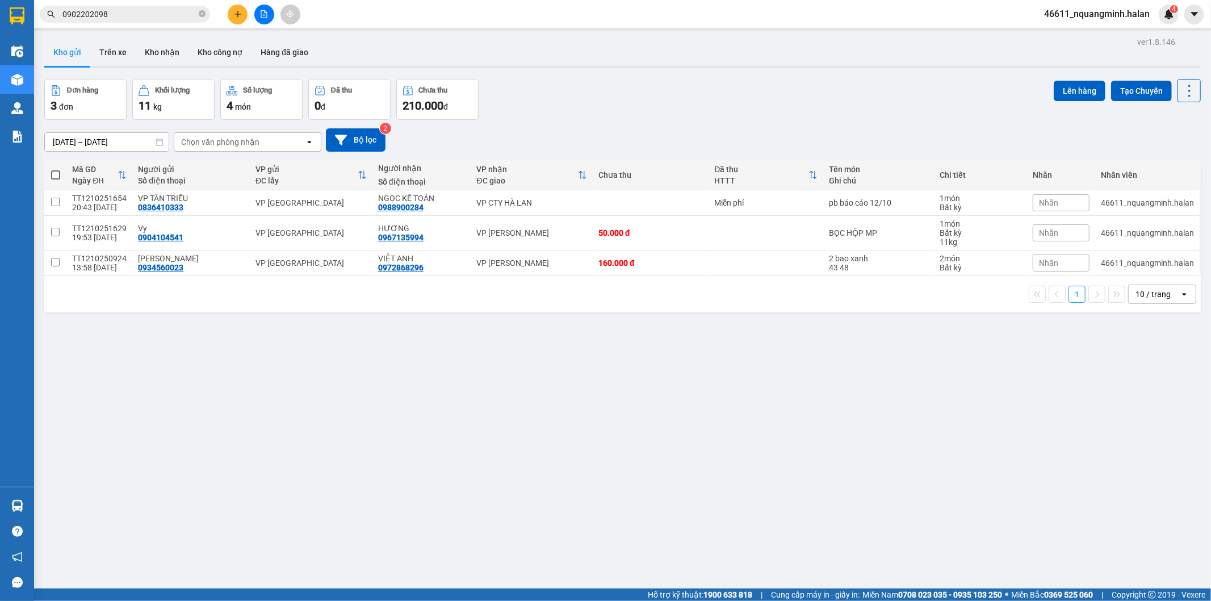
click at [401, 413] on div "ver 1.8.146 Kho gửi Trên xe Kho nhận Kho công nợ Hàng đã giao Đơn hàng 3 đơn Kh…" at bounding box center [622, 334] width 1165 height 601
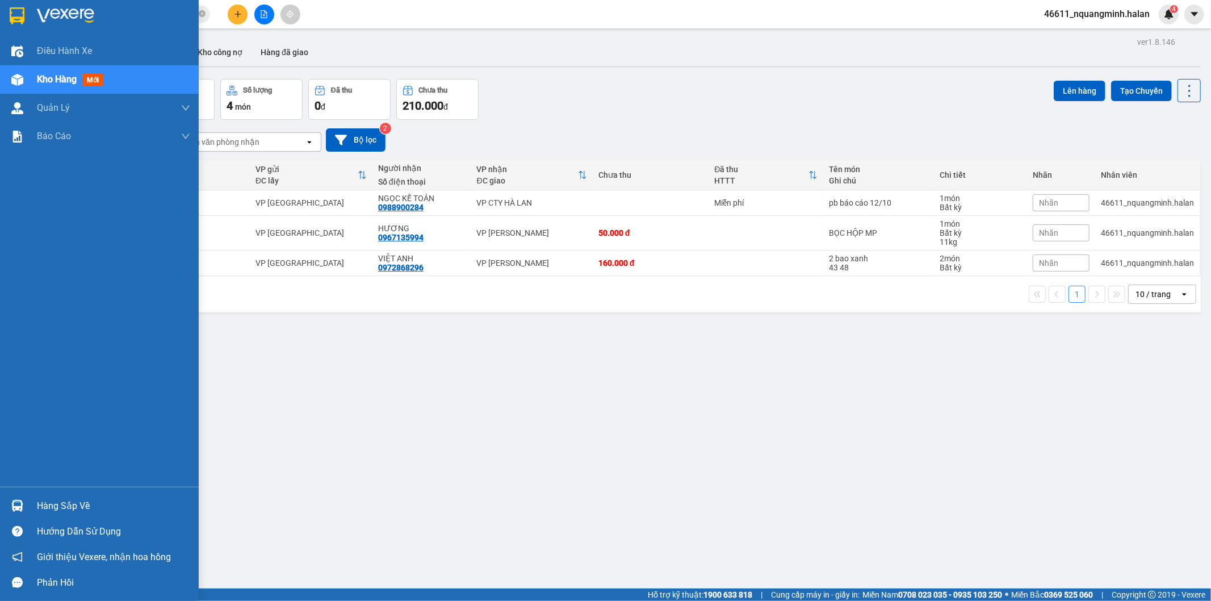
click at [21, 505] on img at bounding box center [17, 506] width 12 height 12
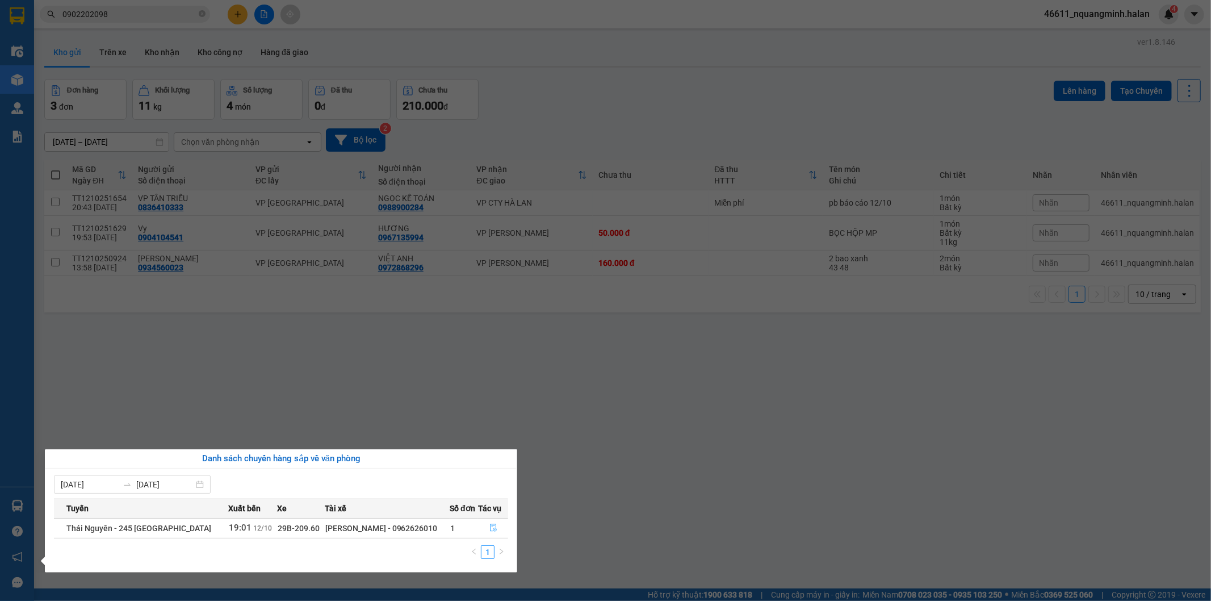
click at [493, 530] on icon "file-done" at bounding box center [493, 527] width 8 height 8
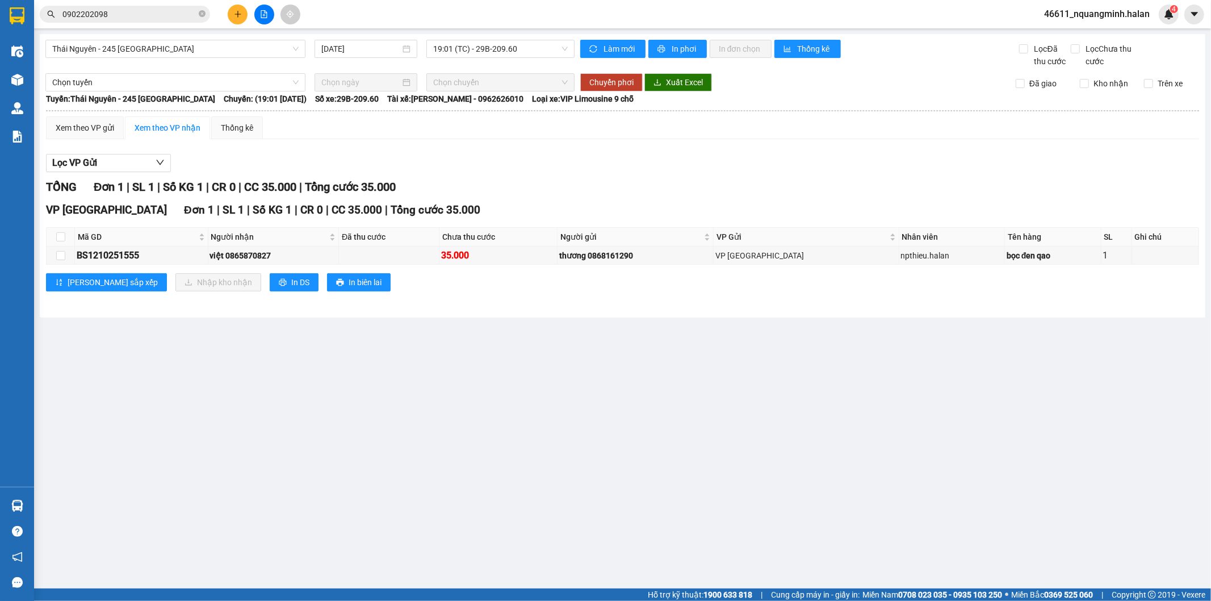
click at [769, 398] on main "[GEOGRAPHIC_DATA] - 245 [GEOGRAPHIC_DATA] [DATE] 19:01 (TC) - 29B-209.60 Làm mớ…" at bounding box center [605, 294] width 1211 height 588
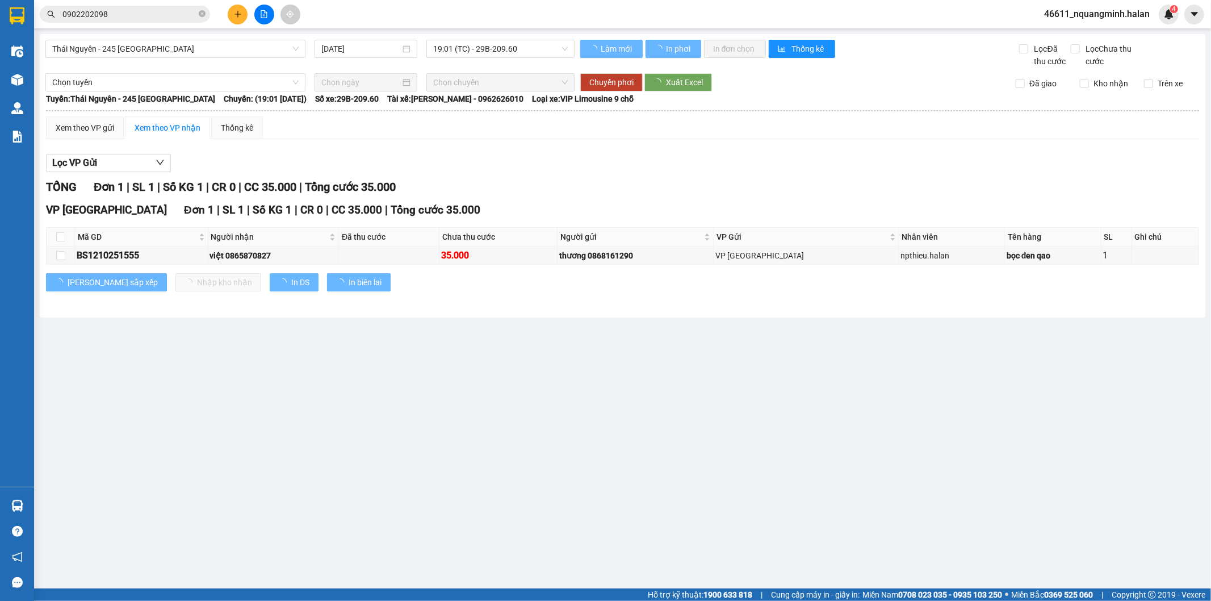
click at [459, 371] on main "[GEOGRAPHIC_DATA] - 245 [GEOGRAPHIC_DATA] [DATE] 19:01 (TC) - 29B-209.60 Làm mớ…" at bounding box center [605, 294] width 1211 height 588
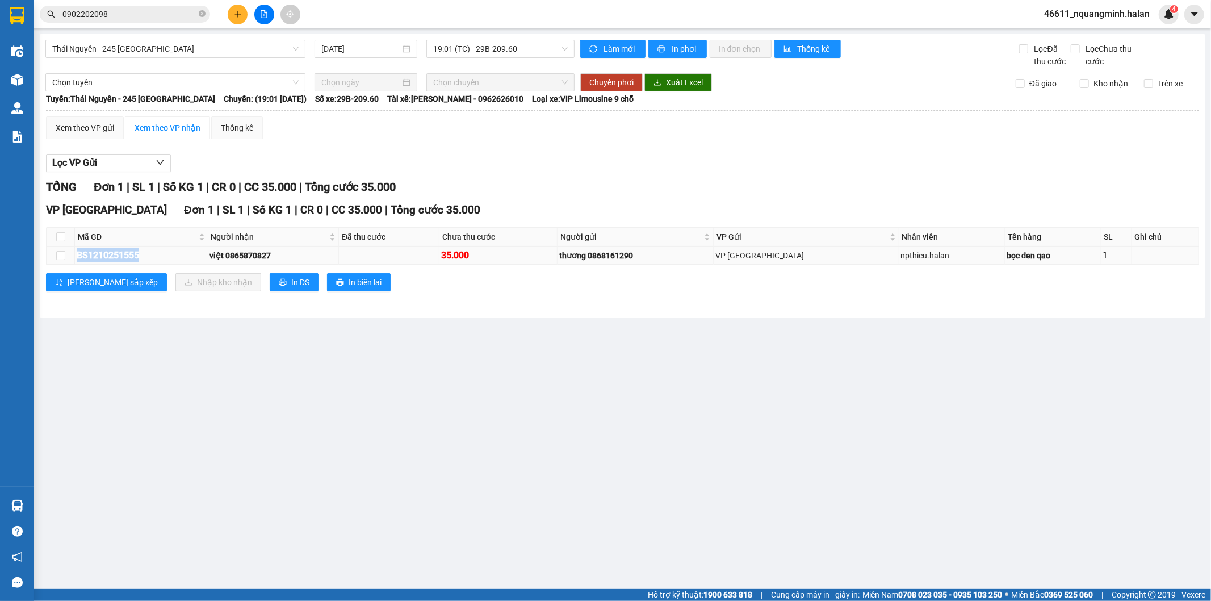
drag, startPoint x: 168, startPoint y: 258, endPoint x: 77, endPoint y: 259, distance: 91.4
click at [77, 259] on div "BS1210251555" at bounding box center [141, 255] width 129 height 14
copy div "BS1210251555"
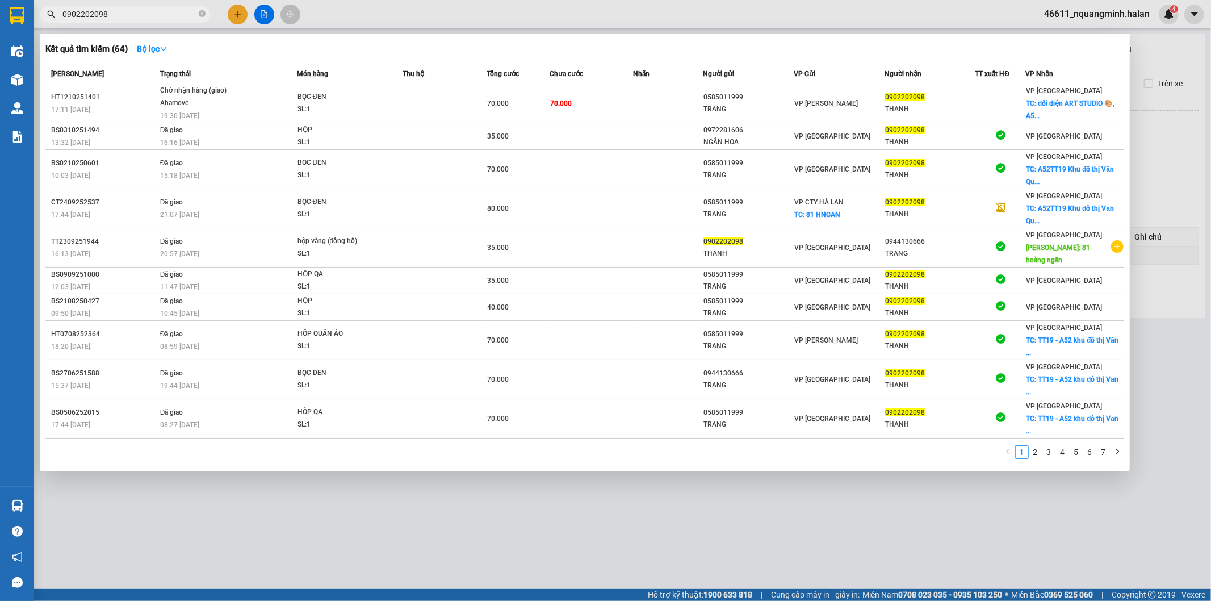
click at [104, 12] on input "0902202098" at bounding box center [129, 14] width 134 height 12
drag, startPoint x: 120, startPoint y: 13, endPoint x: 0, endPoint y: 11, distance: 119.8
click at [0, 11] on section "Kết quả tìm kiếm ( 64 ) Bộ lọc Mã ĐH Trạng thái Món hàng Thu hộ Tổng cước Chưa …" at bounding box center [605, 300] width 1211 height 601
paste input "BS1210251555"
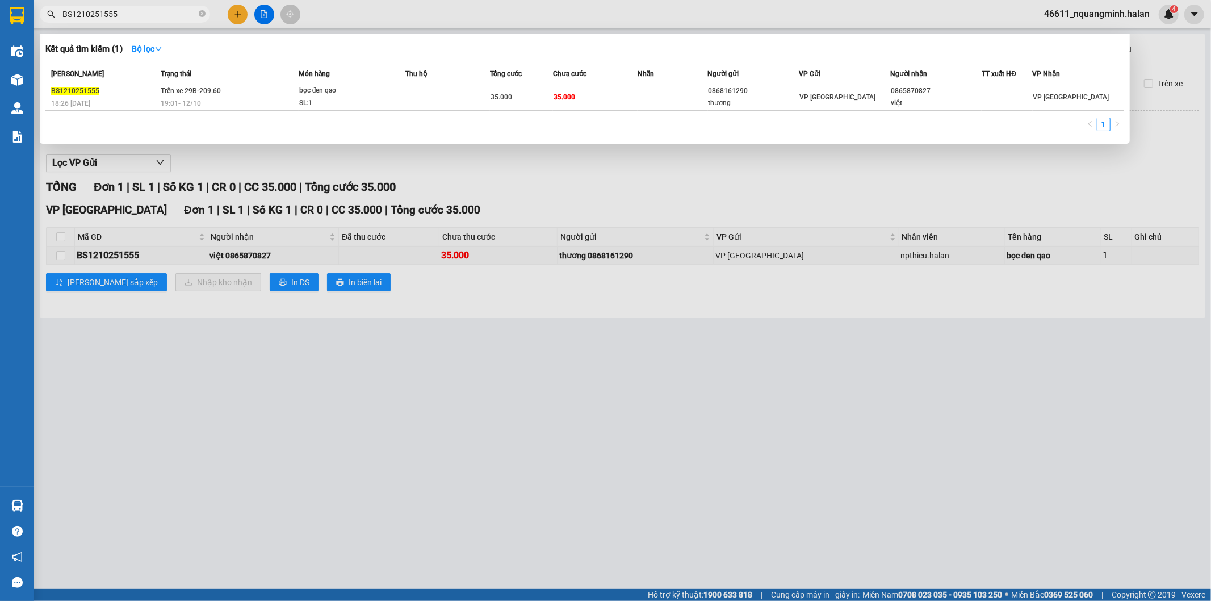
type input "BS1210251555"
drag, startPoint x: 368, startPoint y: 360, endPoint x: 474, endPoint y: 18, distance: 358.4
click at [369, 360] on div at bounding box center [605, 300] width 1211 height 601
